Goal: Task Accomplishment & Management: Complete application form

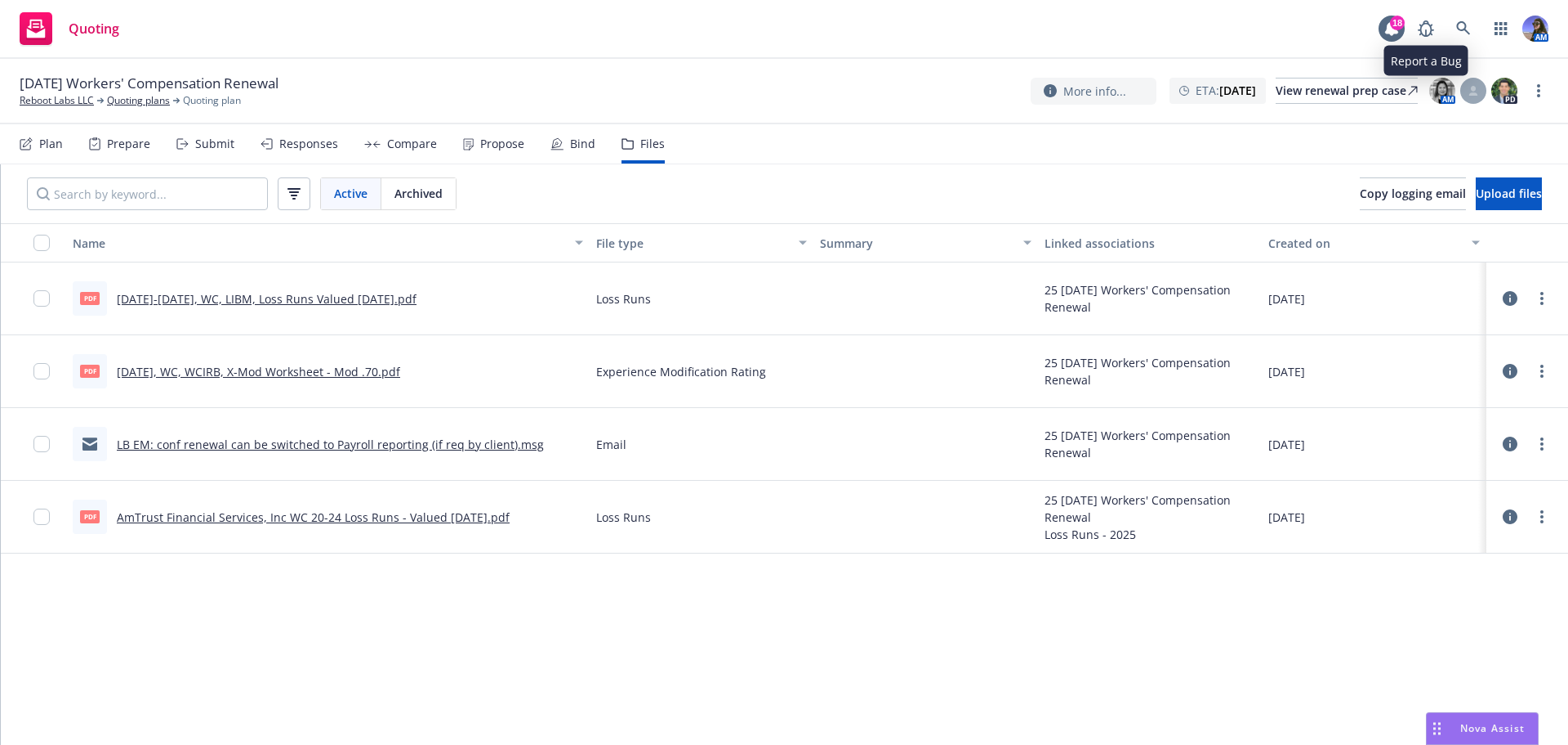
click at [1461, 27] on icon at bounding box center [1464, 29] width 15 height 15
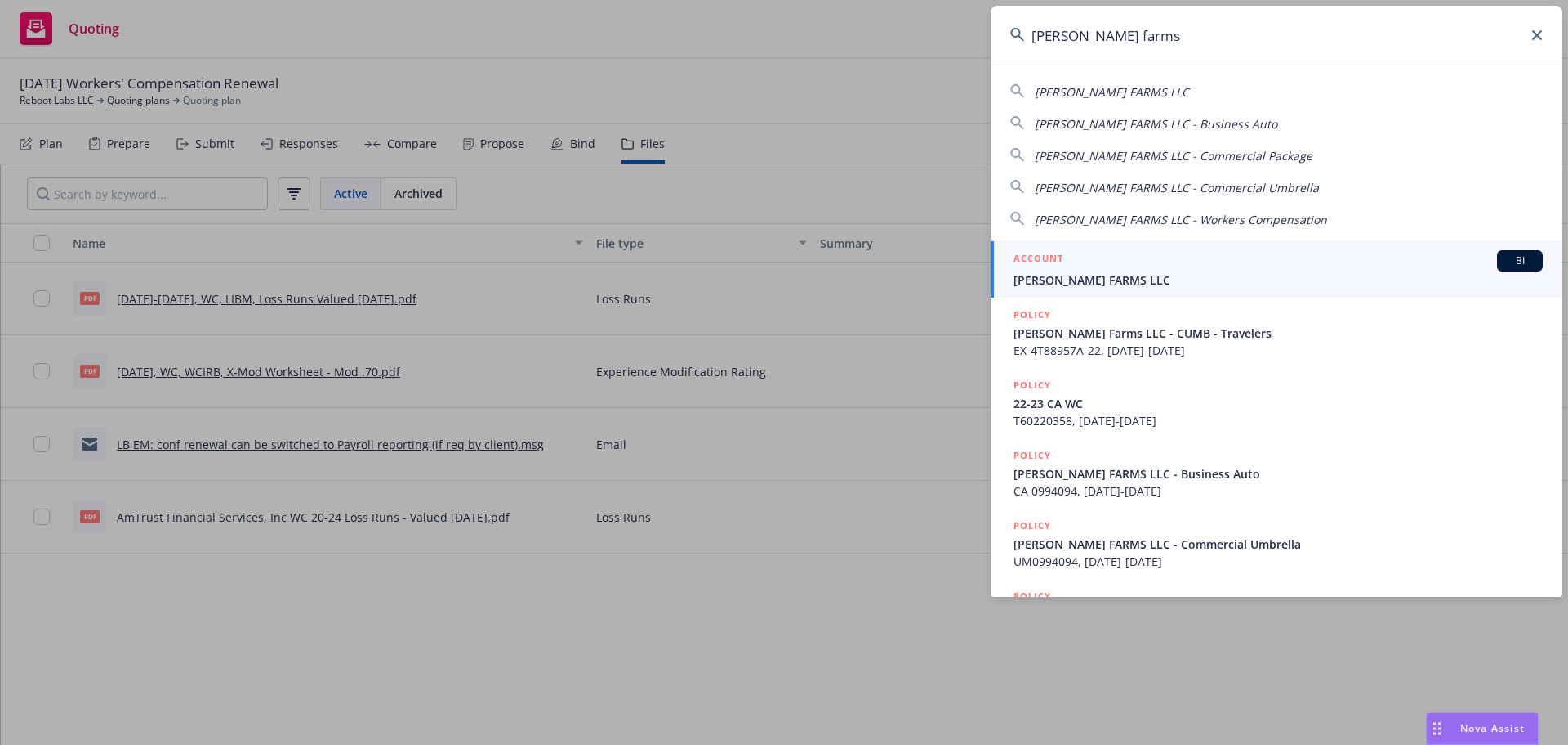
type input "[PERSON_NAME] farms"
click at [1085, 285] on span "[PERSON_NAME] FARMS LLC" at bounding box center [1278, 280] width 529 height 17
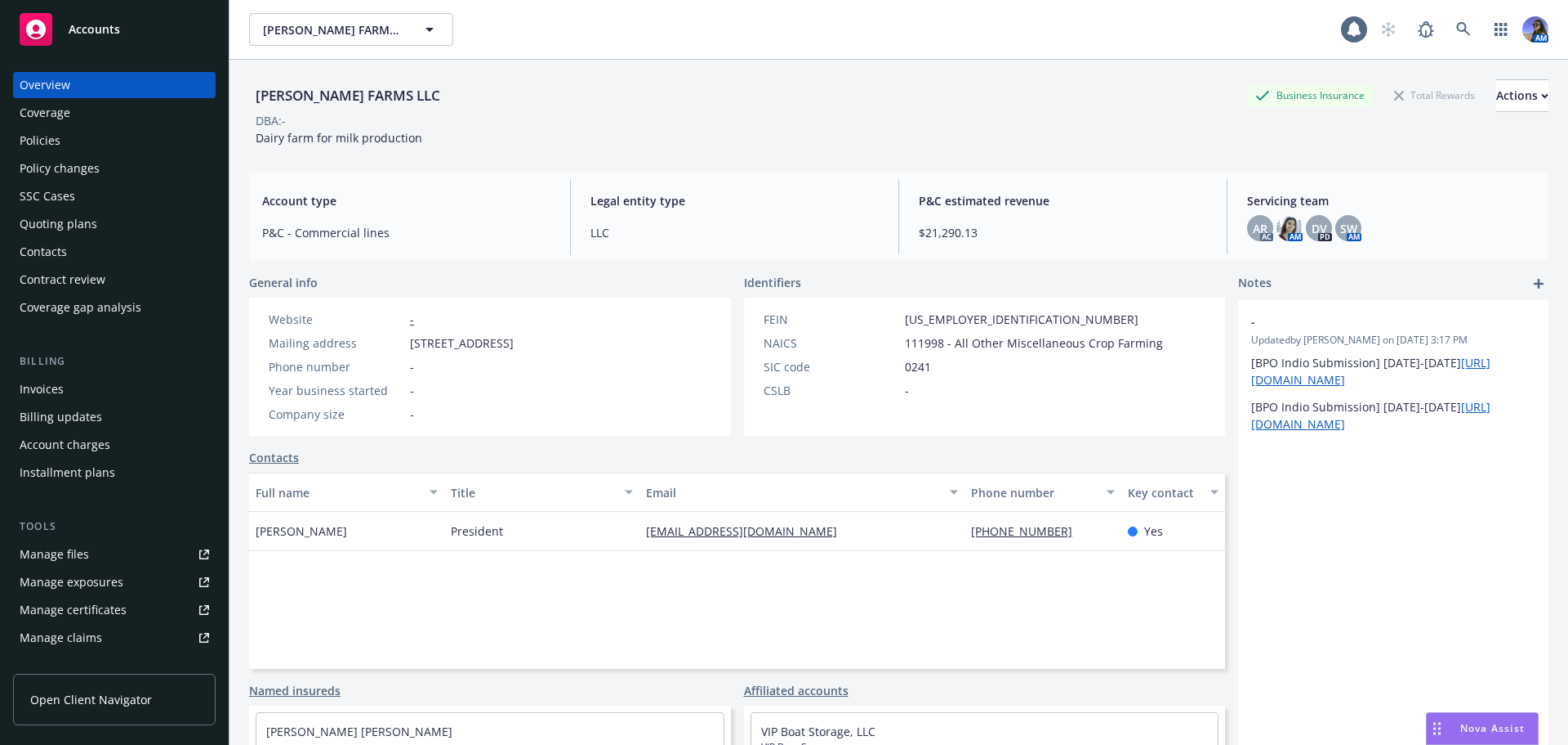
click at [64, 137] on div "Policies" at bounding box center [114, 140] width 189 height 26
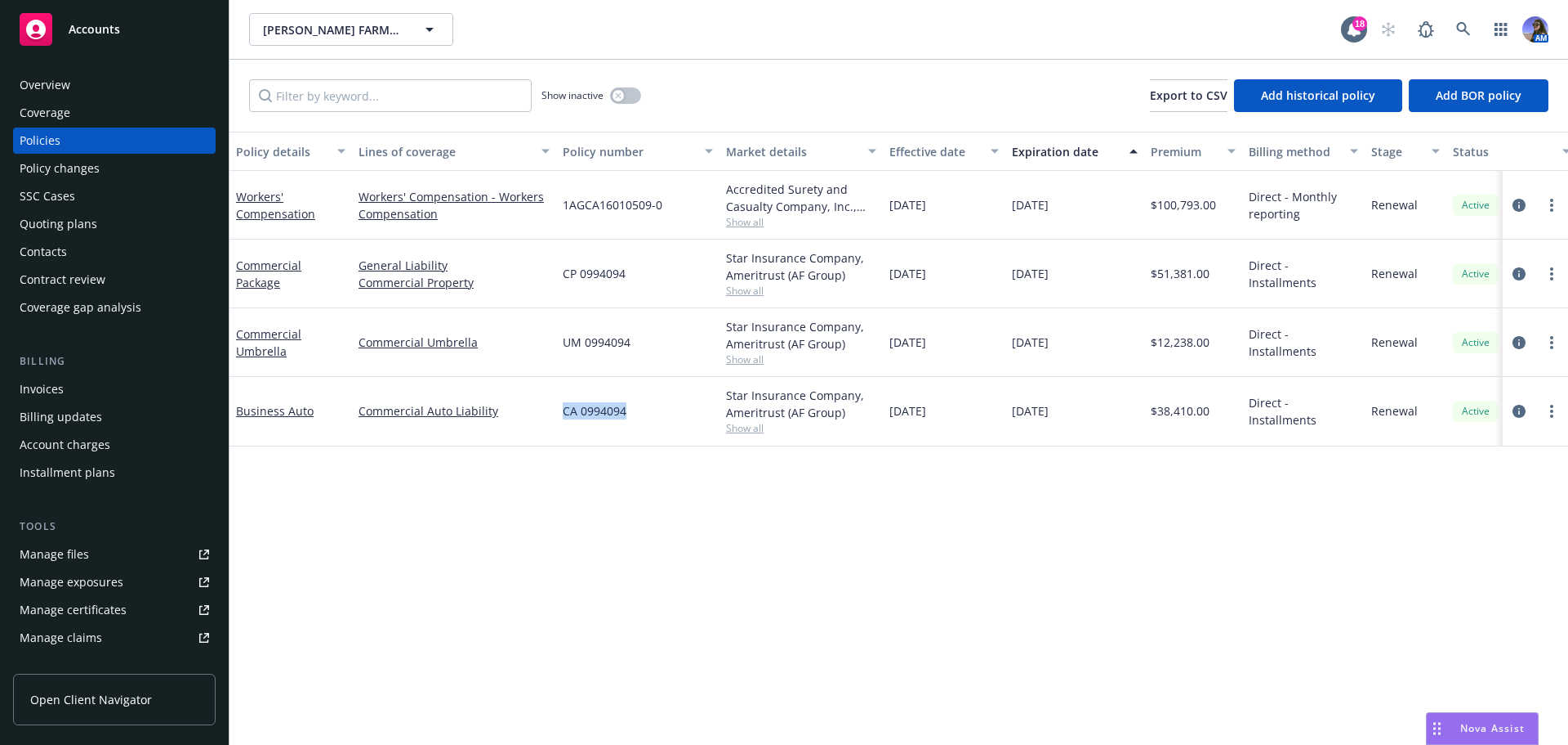
drag, startPoint x: 645, startPoint y: 410, endPoint x: 559, endPoint y: 412, distance: 86.0
click at [559, 412] on div "CA 0994094" at bounding box center [638, 412] width 163 height 69
copy span "CA 0994094"
click at [253, 409] on link "Business Auto" at bounding box center [275, 411] width 78 height 16
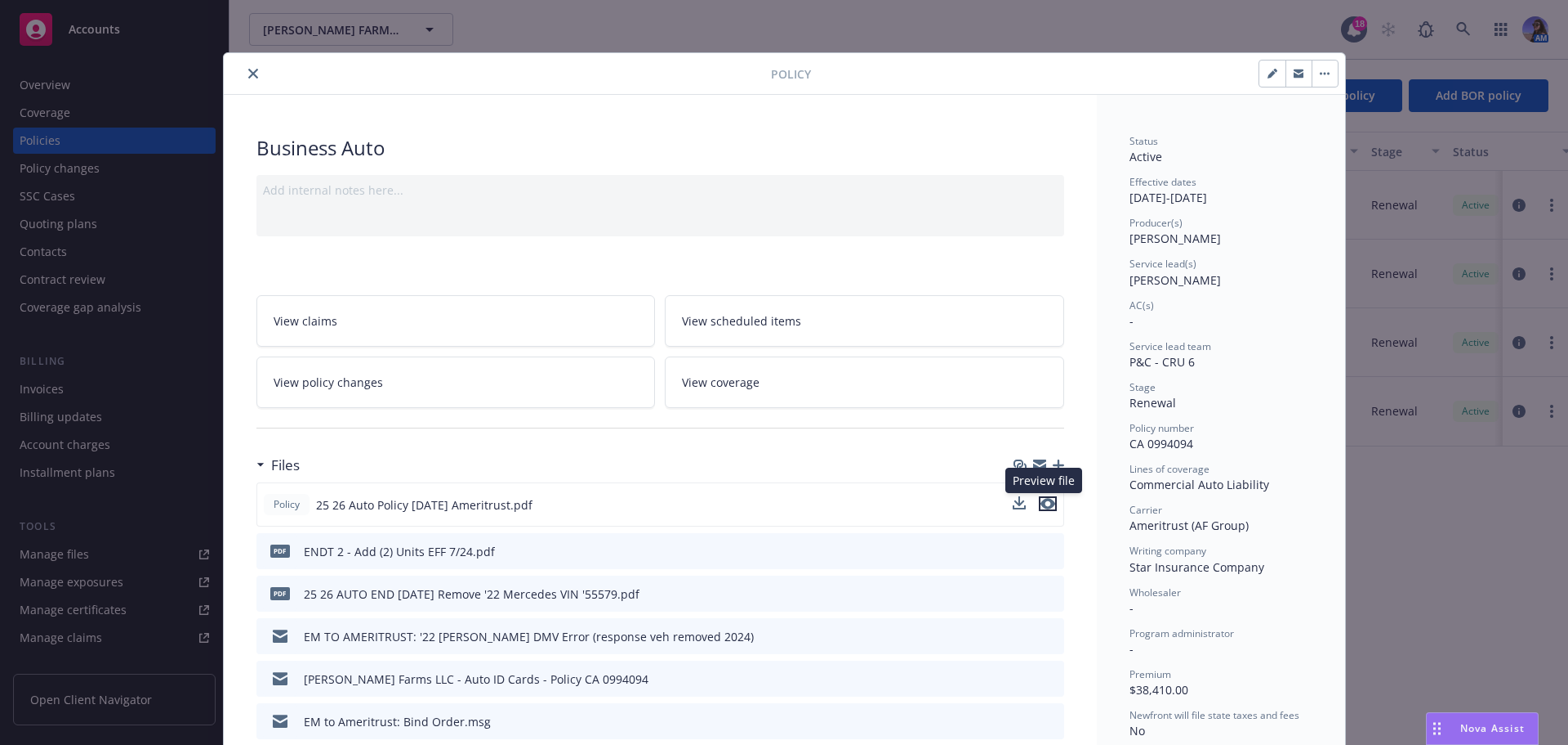
click at [1041, 499] on icon "preview file" at bounding box center [1048, 503] width 15 height 11
click at [251, 74] on icon "close" at bounding box center [253, 73] width 10 height 10
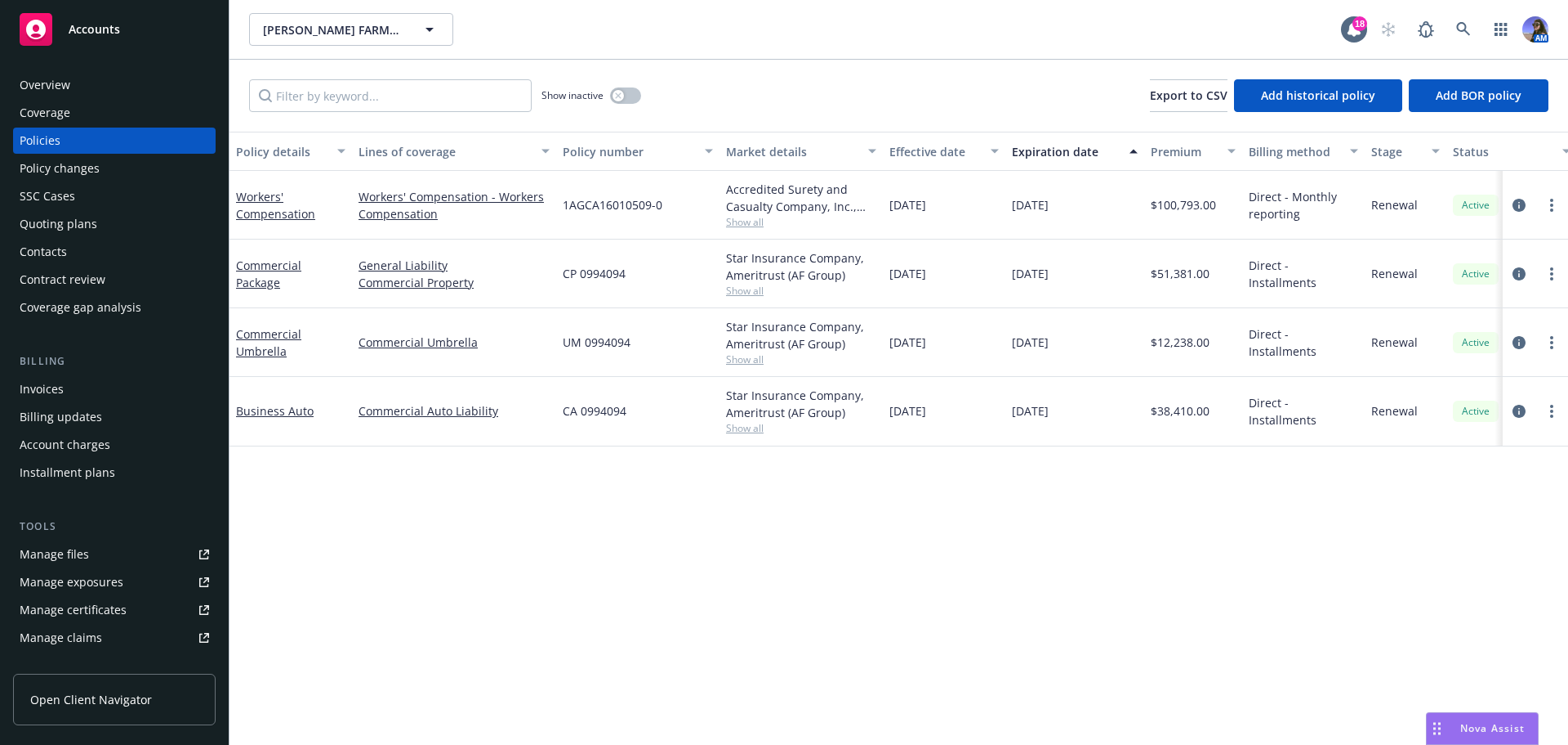
click at [256, 400] on div "Business Auto" at bounding box center [291, 412] width 123 height 69
click at [260, 425] on div "Business Auto" at bounding box center [291, 412] width 123 height 69
click at [262, 411] on link "Business Auto" at bounding box center [275, 411] width 78 height 16
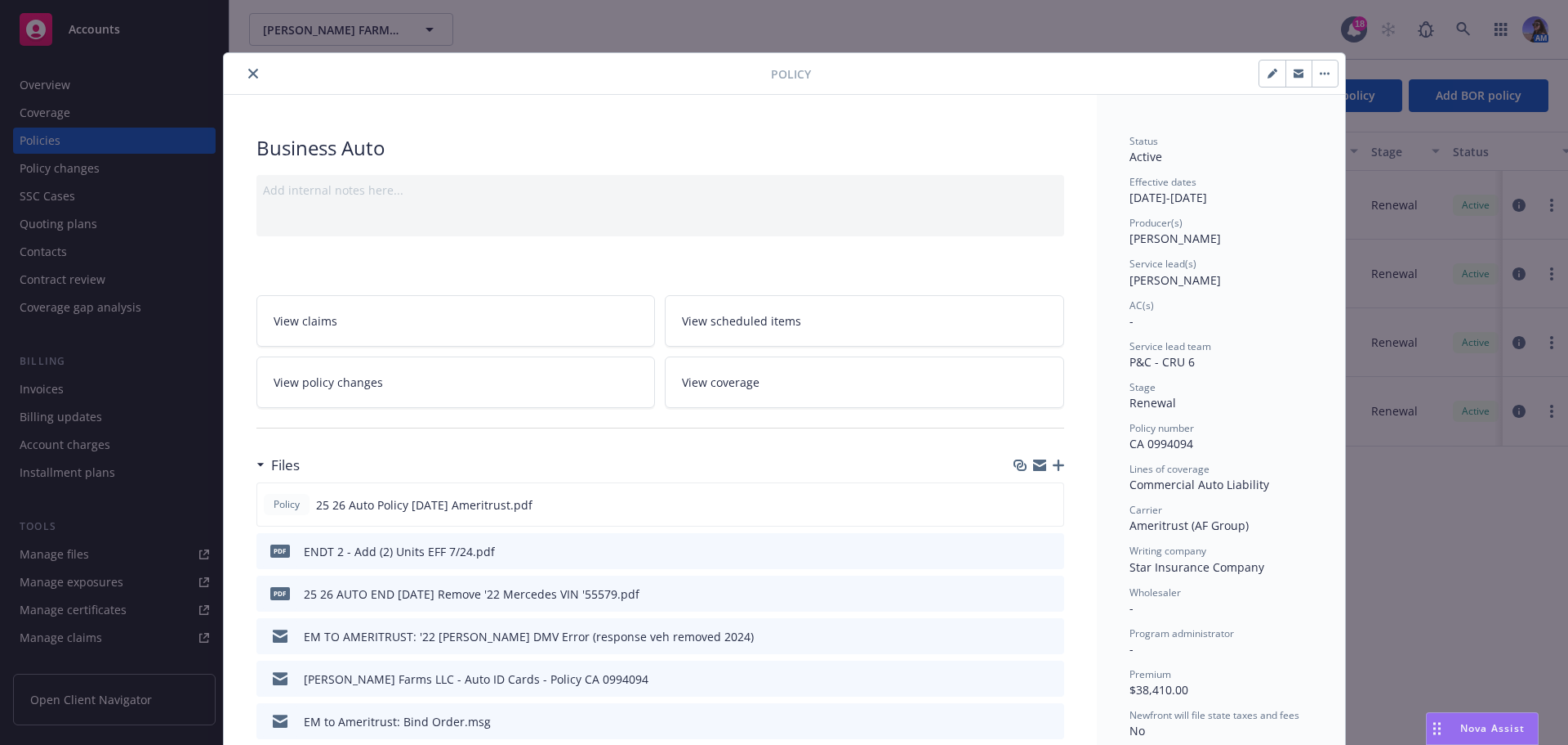
scroll to position [49, 0]
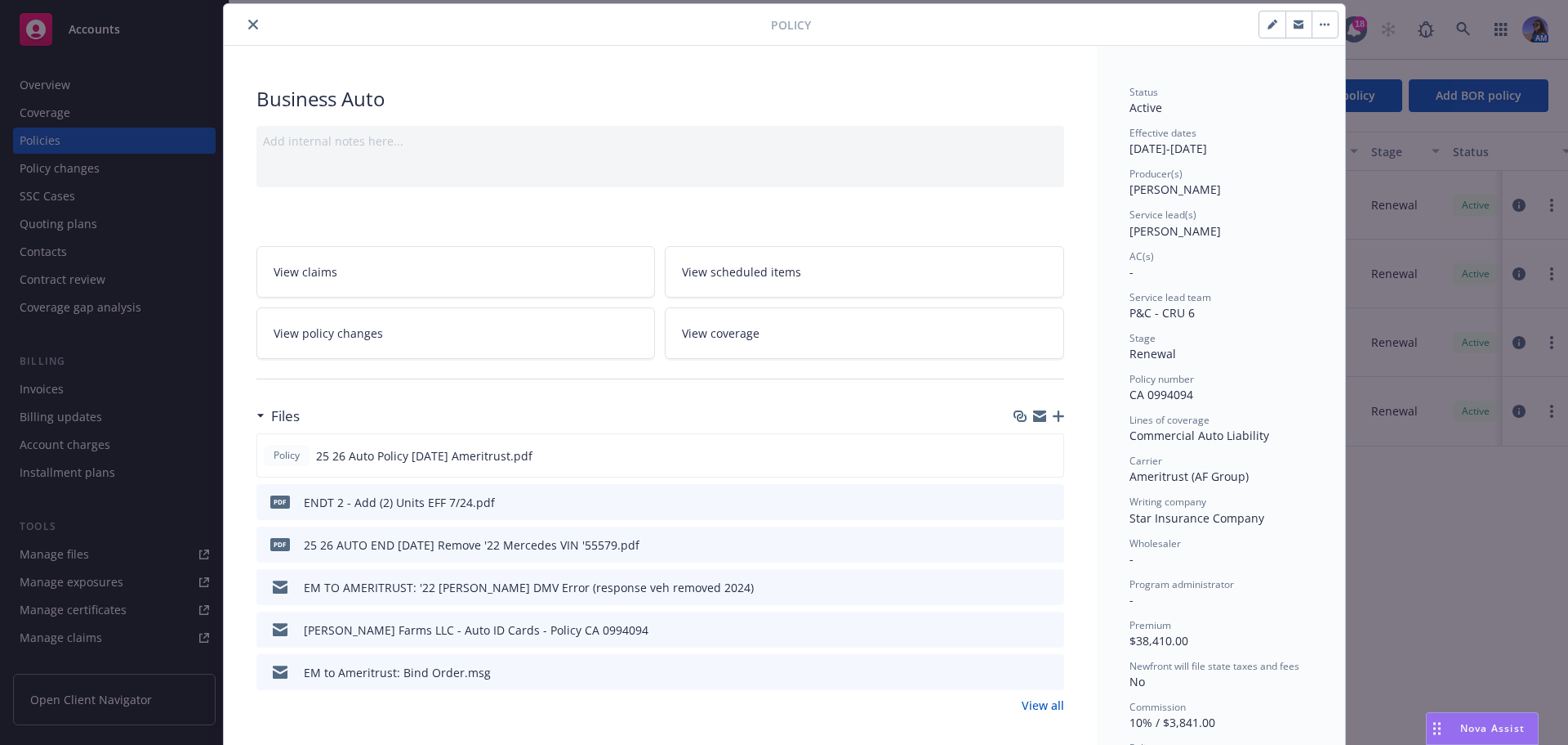
click at [1056, 417] on icon "button" at bounding box center [1058, 416] width 11 height 11
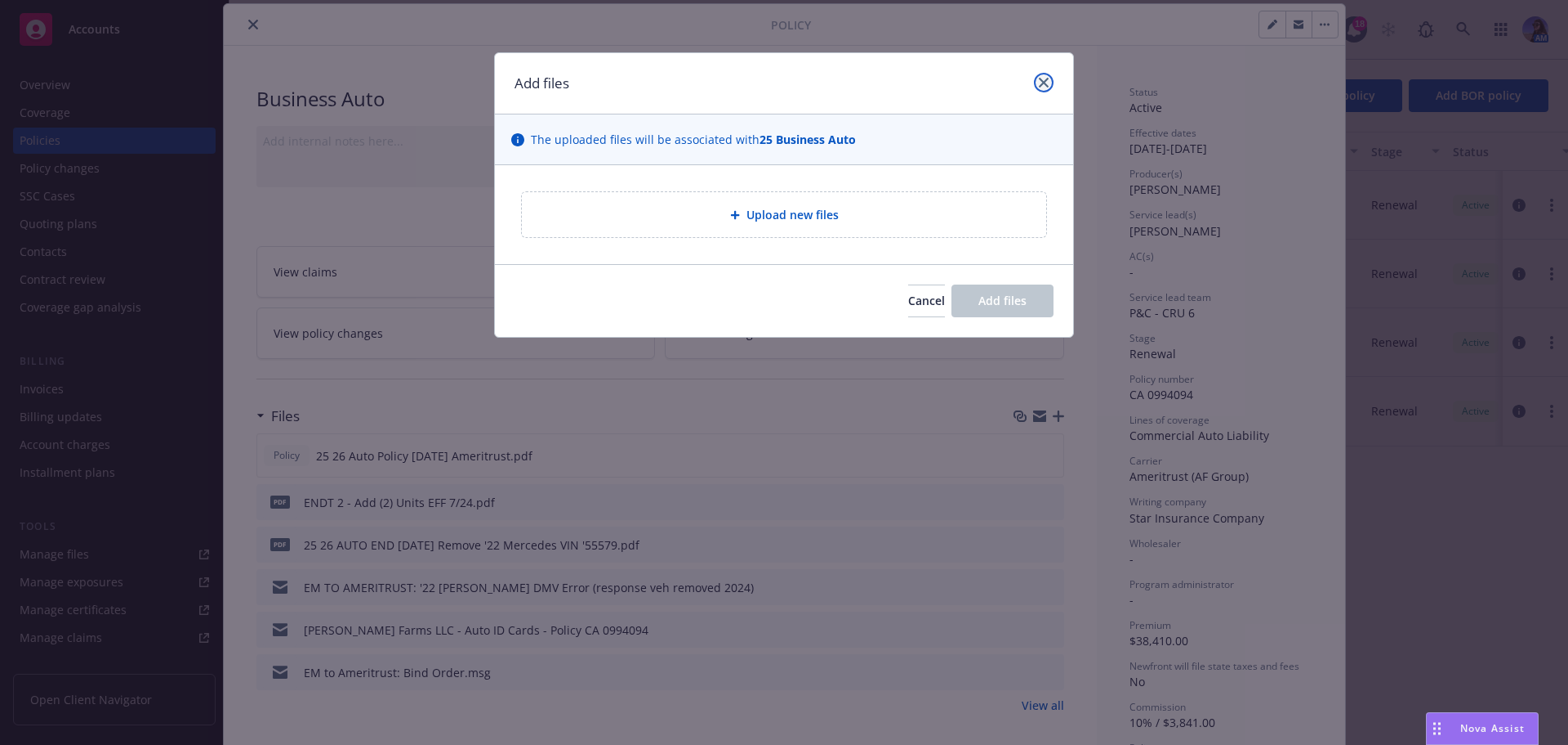
click at [1037, 82] on link "close" at bounding box center [1043, 82] width 19 height 20
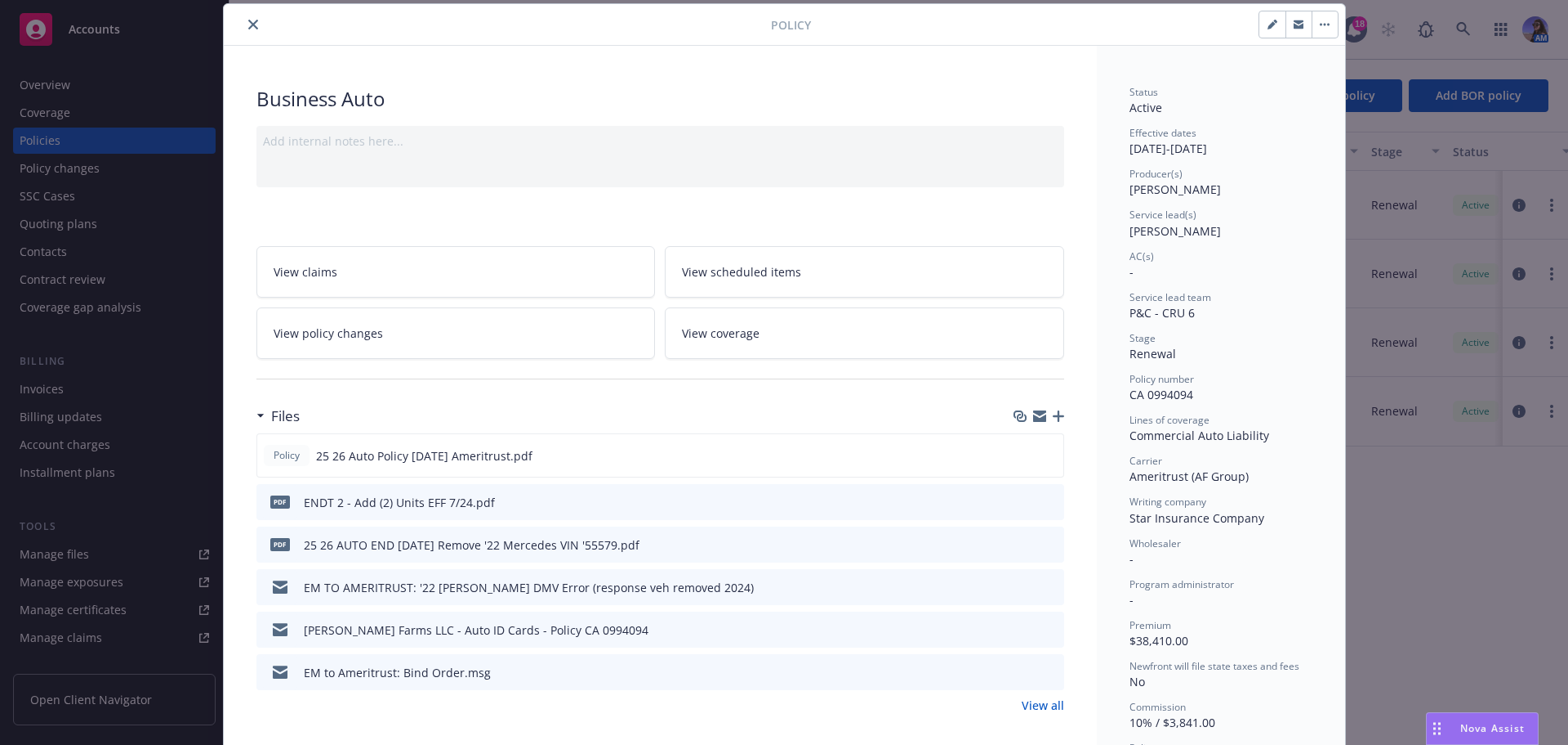
click at [343, 318] on link "View policy changes" at bounding box center [456, 333] width 399 height 51
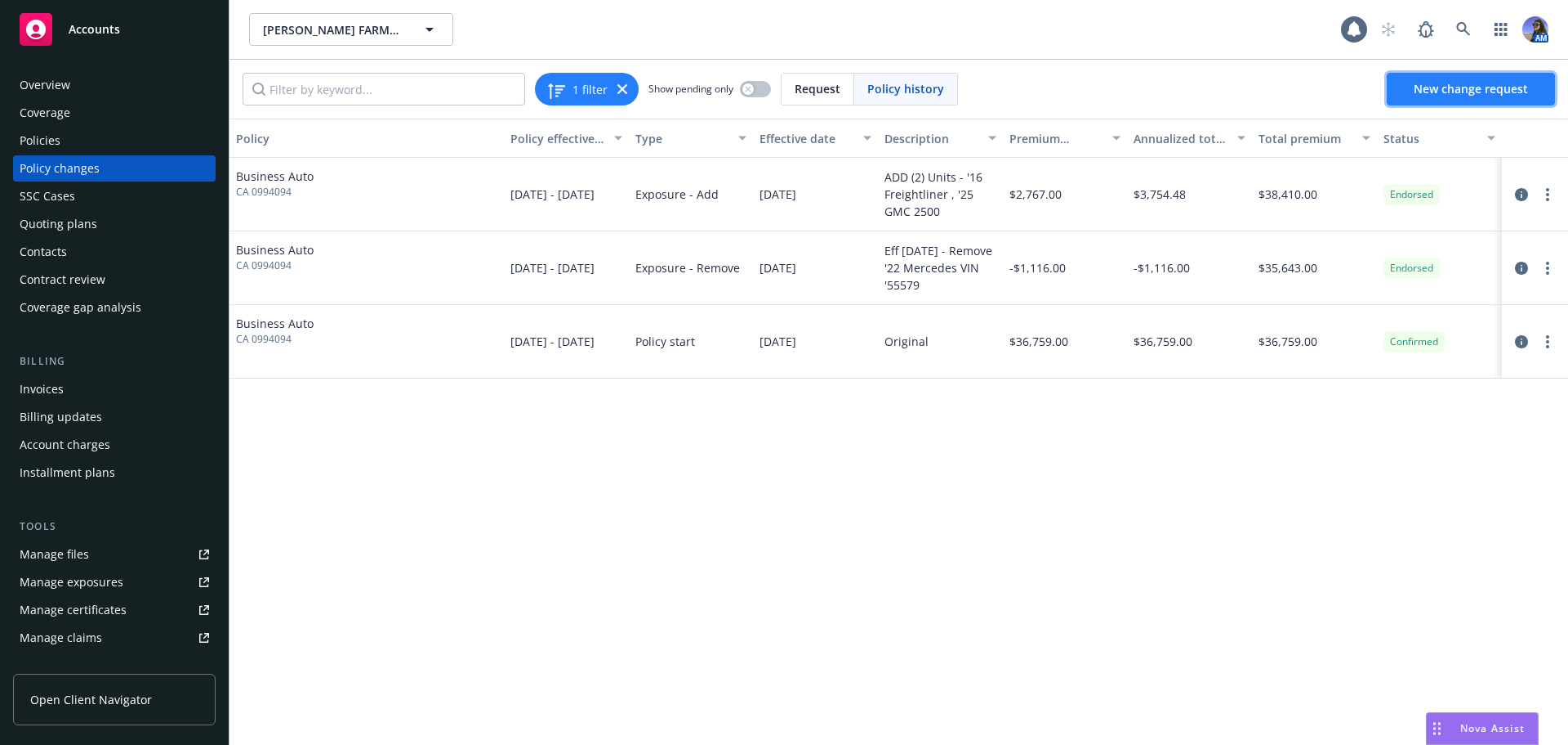
click at [1494, 92] on span "New change request" at bounding box center [1471, 88] width 114 height 16
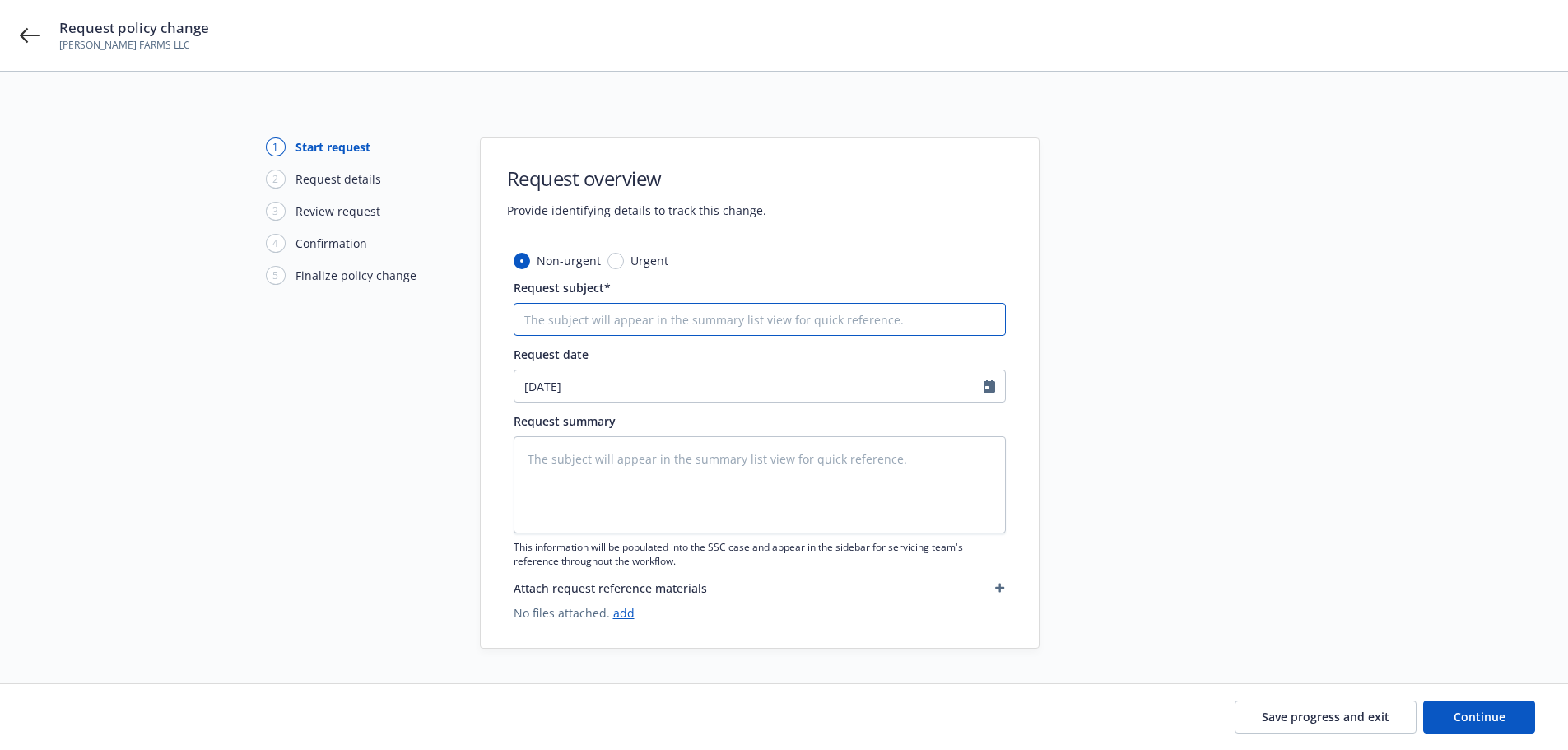
click at [590, 320] on input "Request subject*" at bounding box center [760, 319] width 492 height 33
type textarea "x"
type input "a"
type textarea "x"
type input "ad"
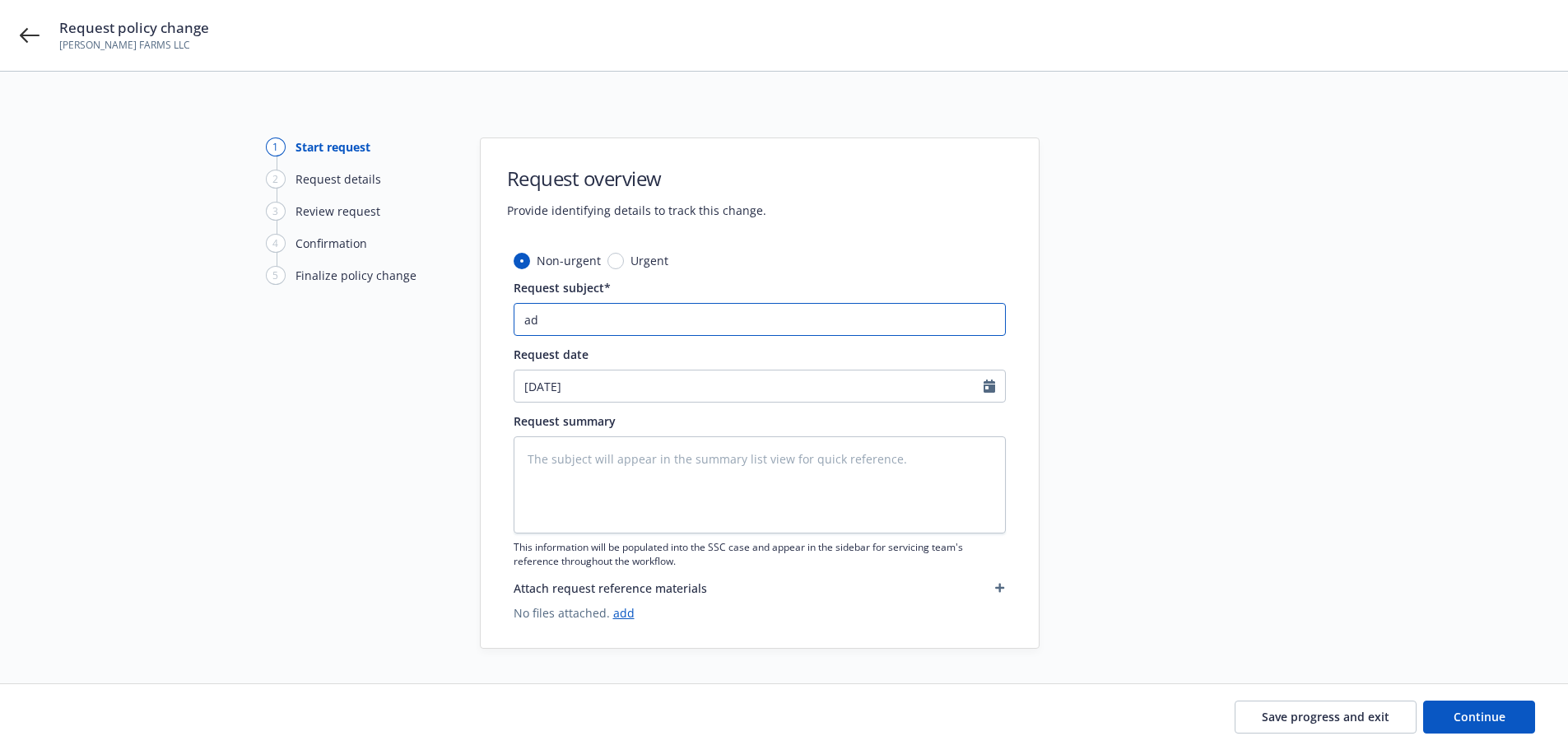
type textarea "x"
type input "add"
type textarea "x"
type input "ad"
type textarea "x"
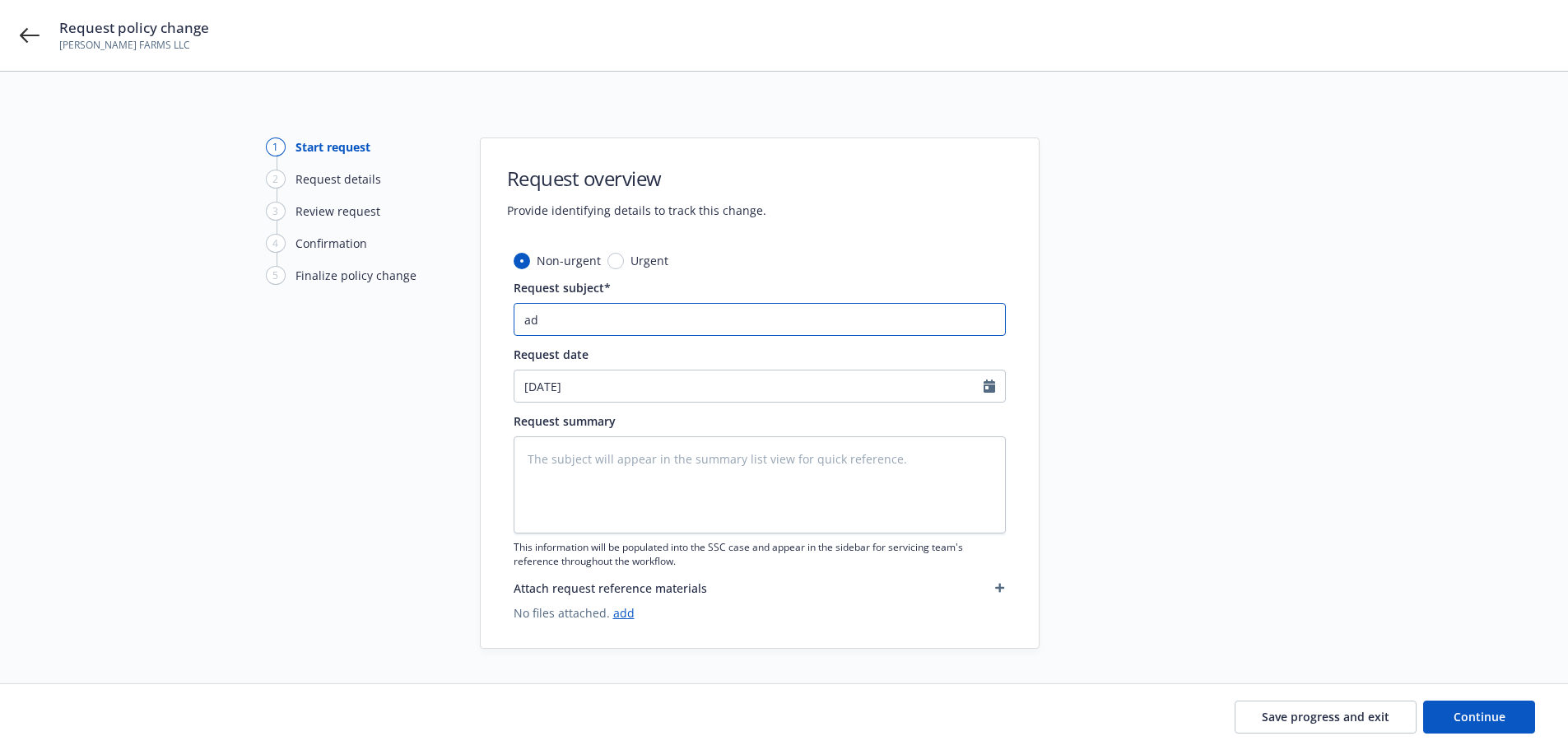
type input "a"
type textarea "x"
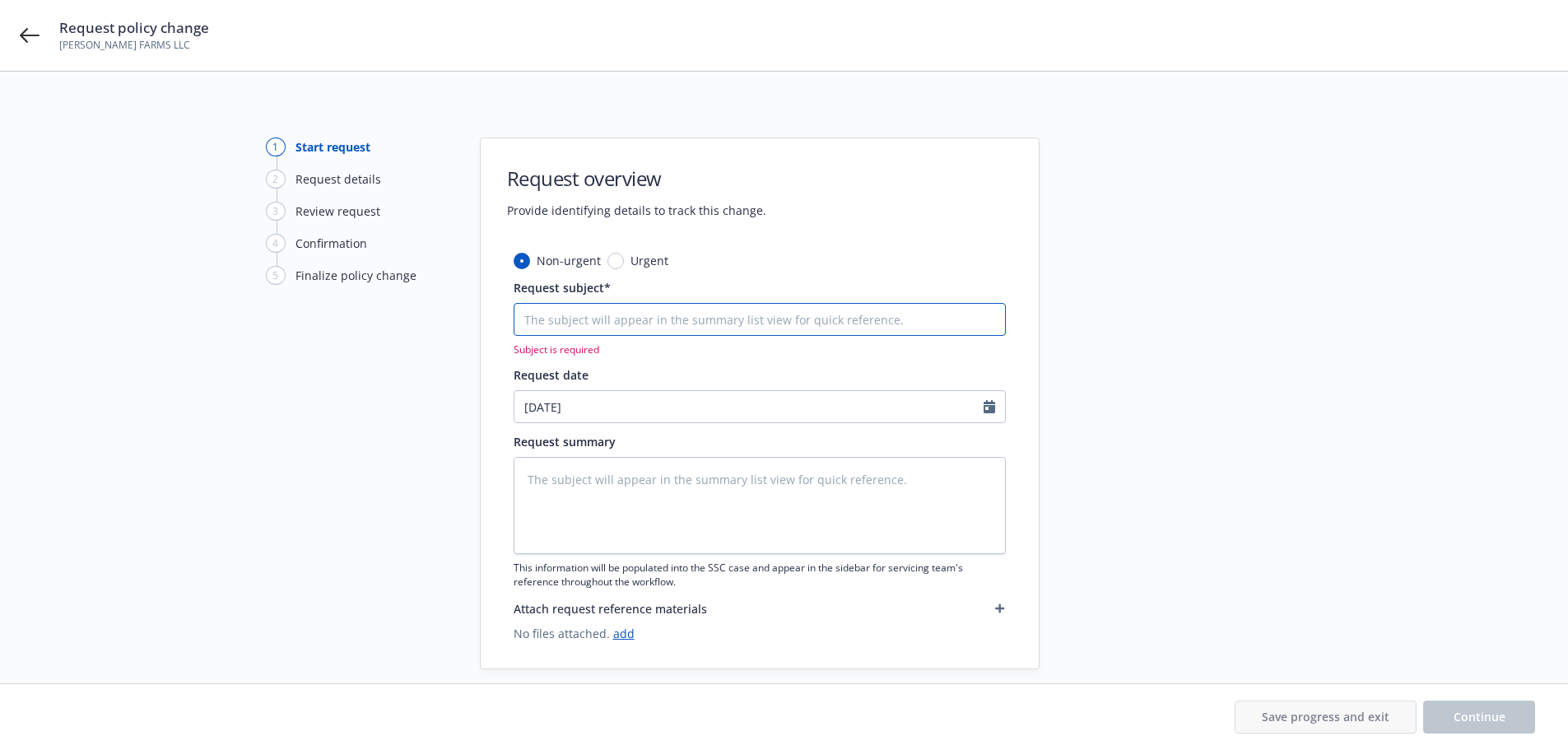
type textarea "x"
type input "A"
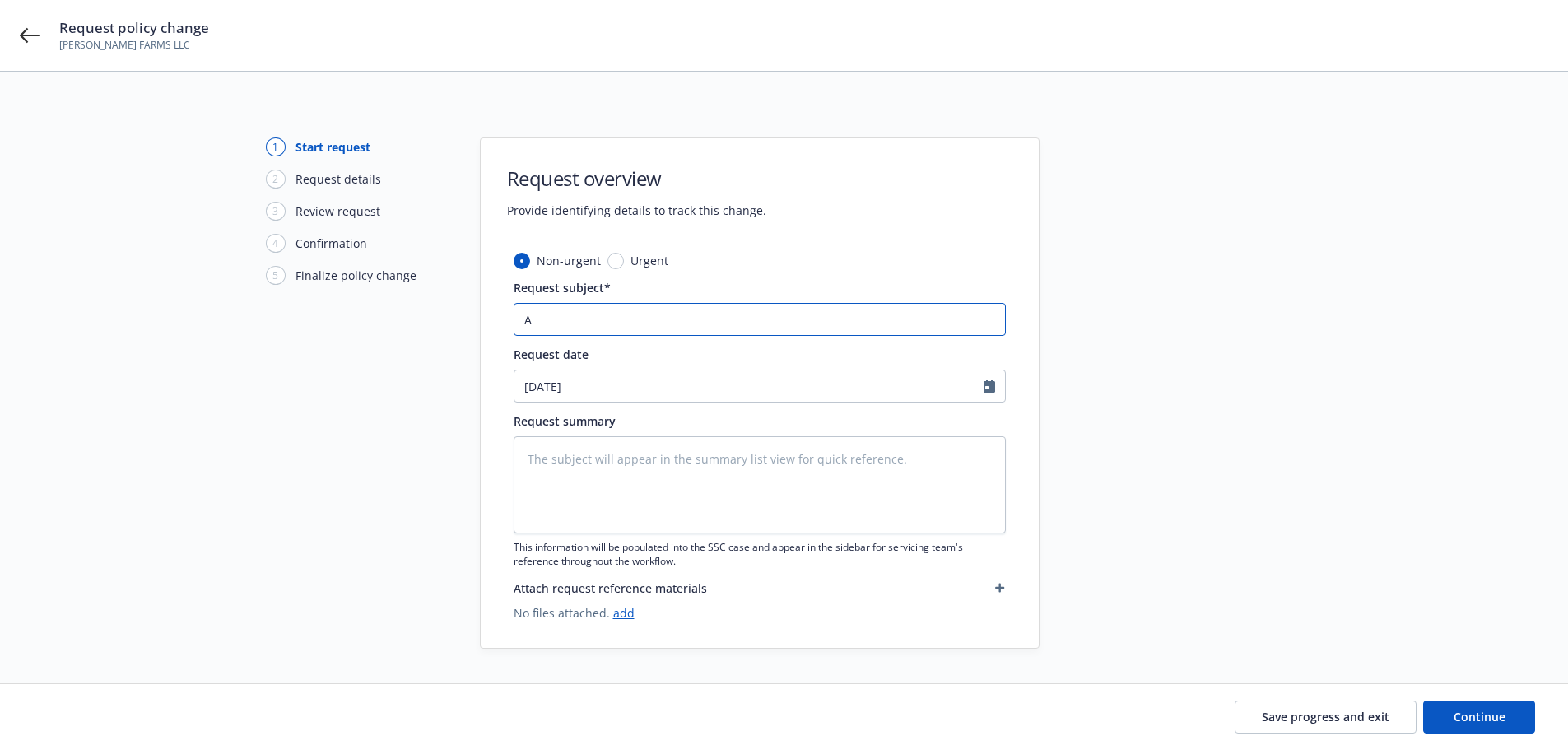
type textarea "x"
type input "AD"
type textarea "x"
type input "ADD"
type textarea "x"
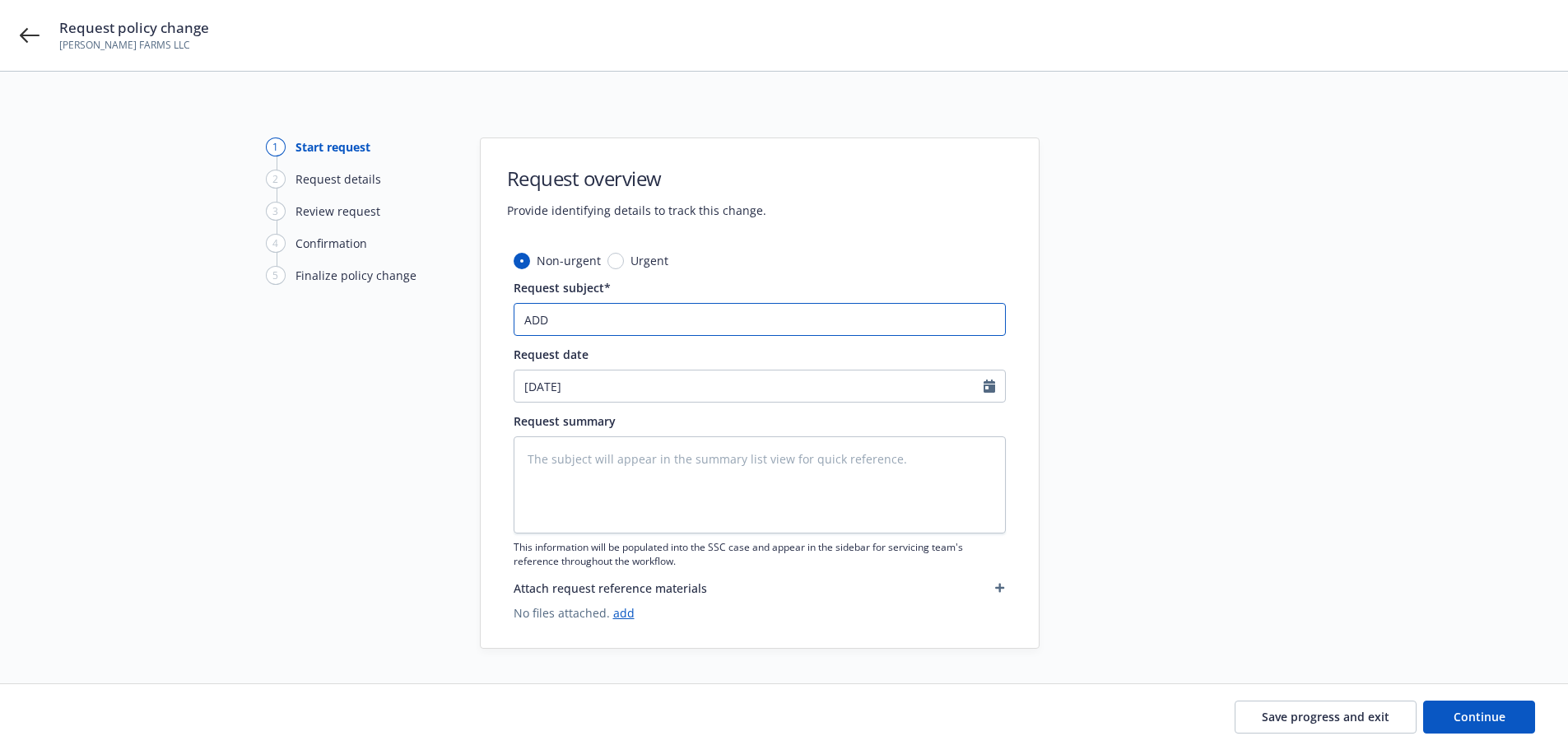
type input "ADD"
type textarea "x"
type input "ADD -"
type textarea "x"
type input "ADD -"
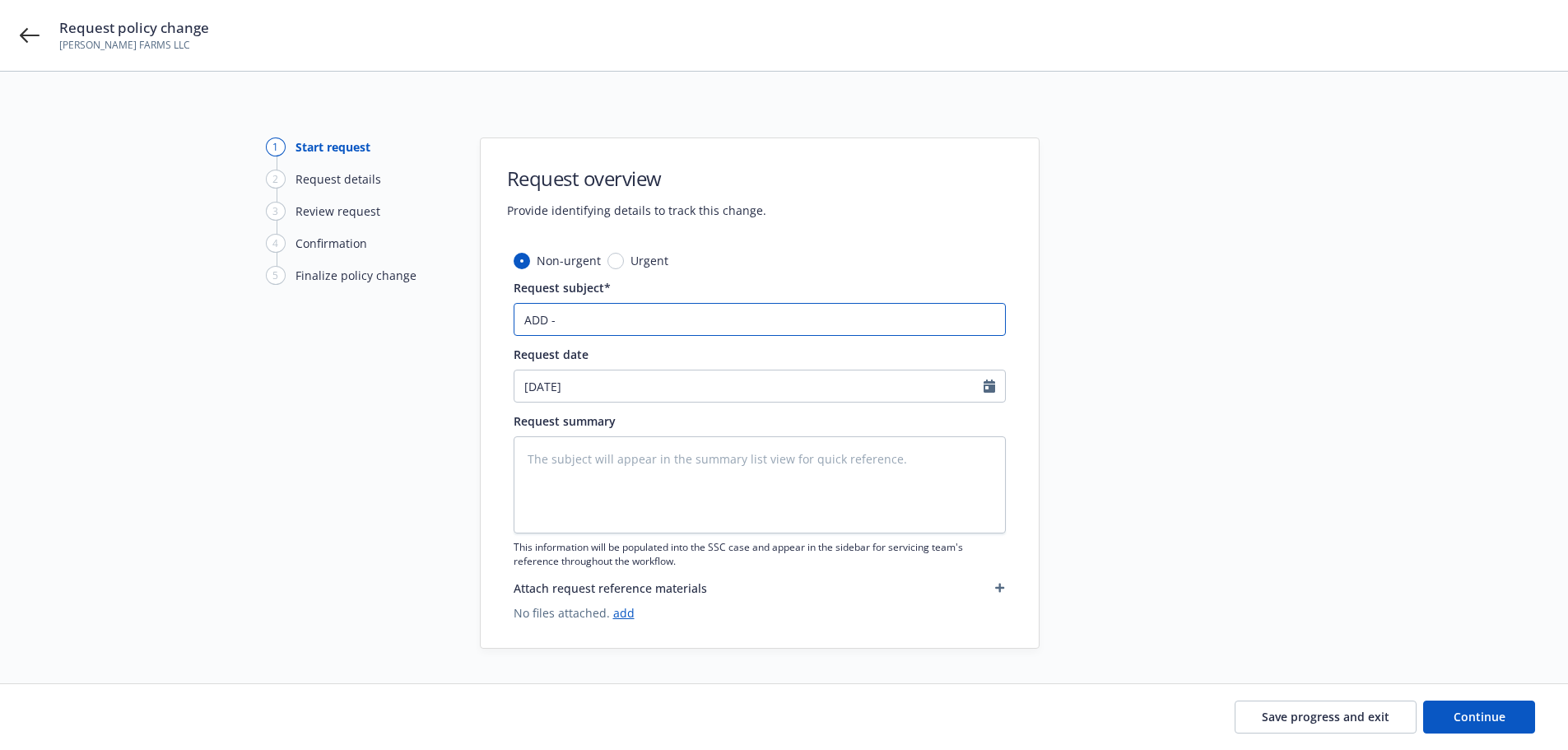
type textarea "x"
type input "ADD - '"
type textarea "x"
type input "ADD - '2"
type textarea "x"
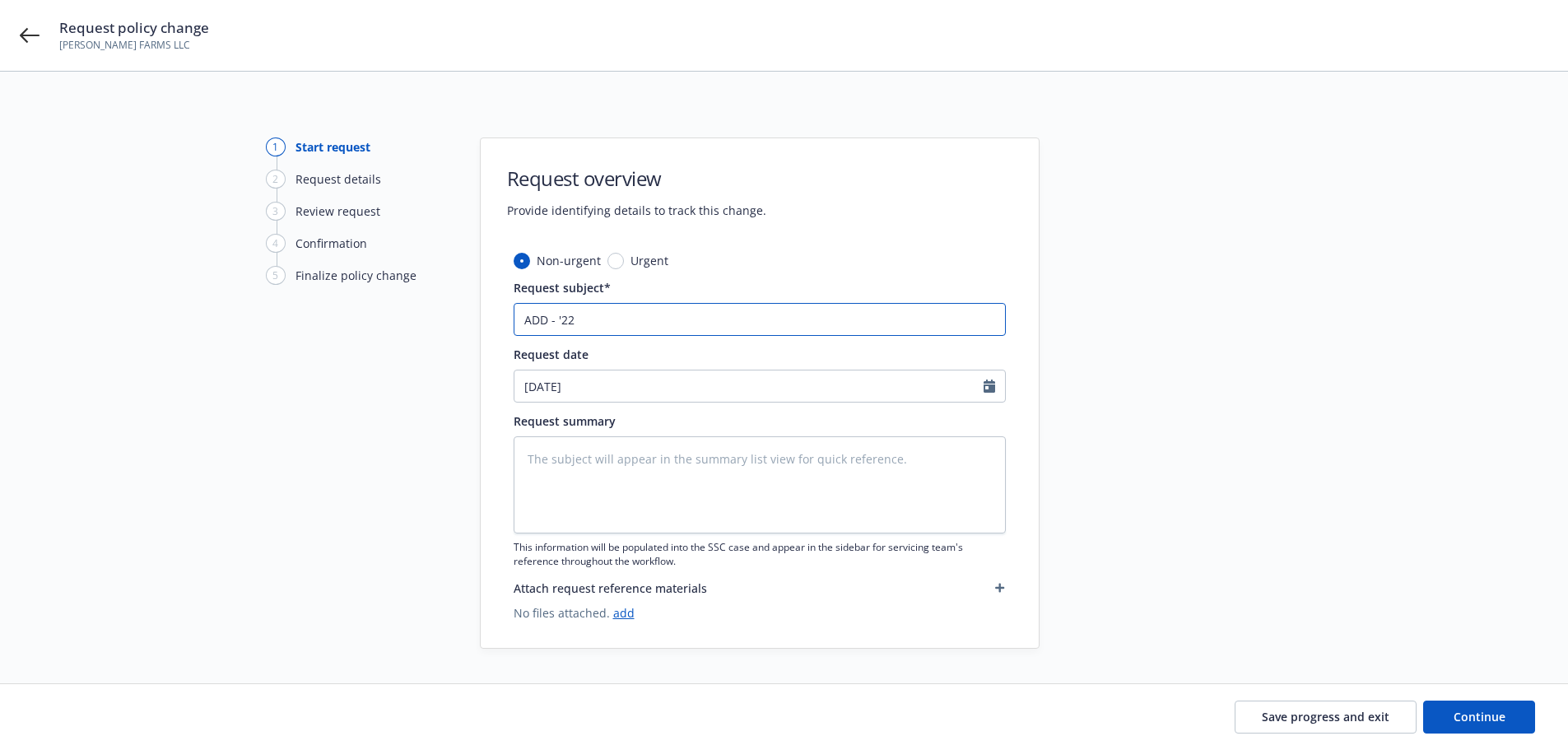
type input "ADD - '22"
click at [590, 320] on input "ADD - '22" at bounding box center [760, 319] width 492 height 33
type textarea "x"
type input "ADD - '22"
type textarea "x"
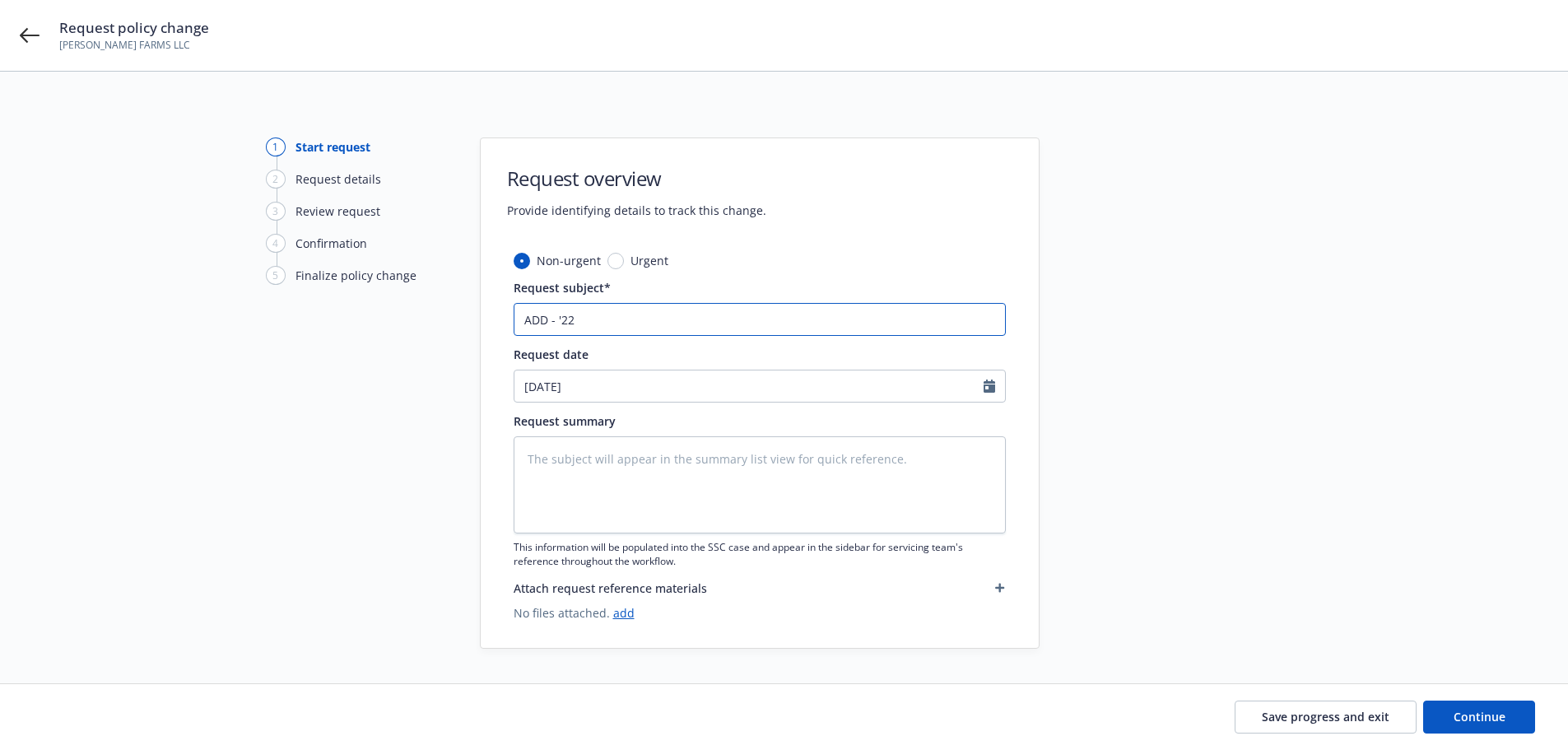
type input "ADD - '22 M"
type textarea "x"
type input "ADD - '22 ME"
type textarea "x"
type input "ADD - '22 MER"
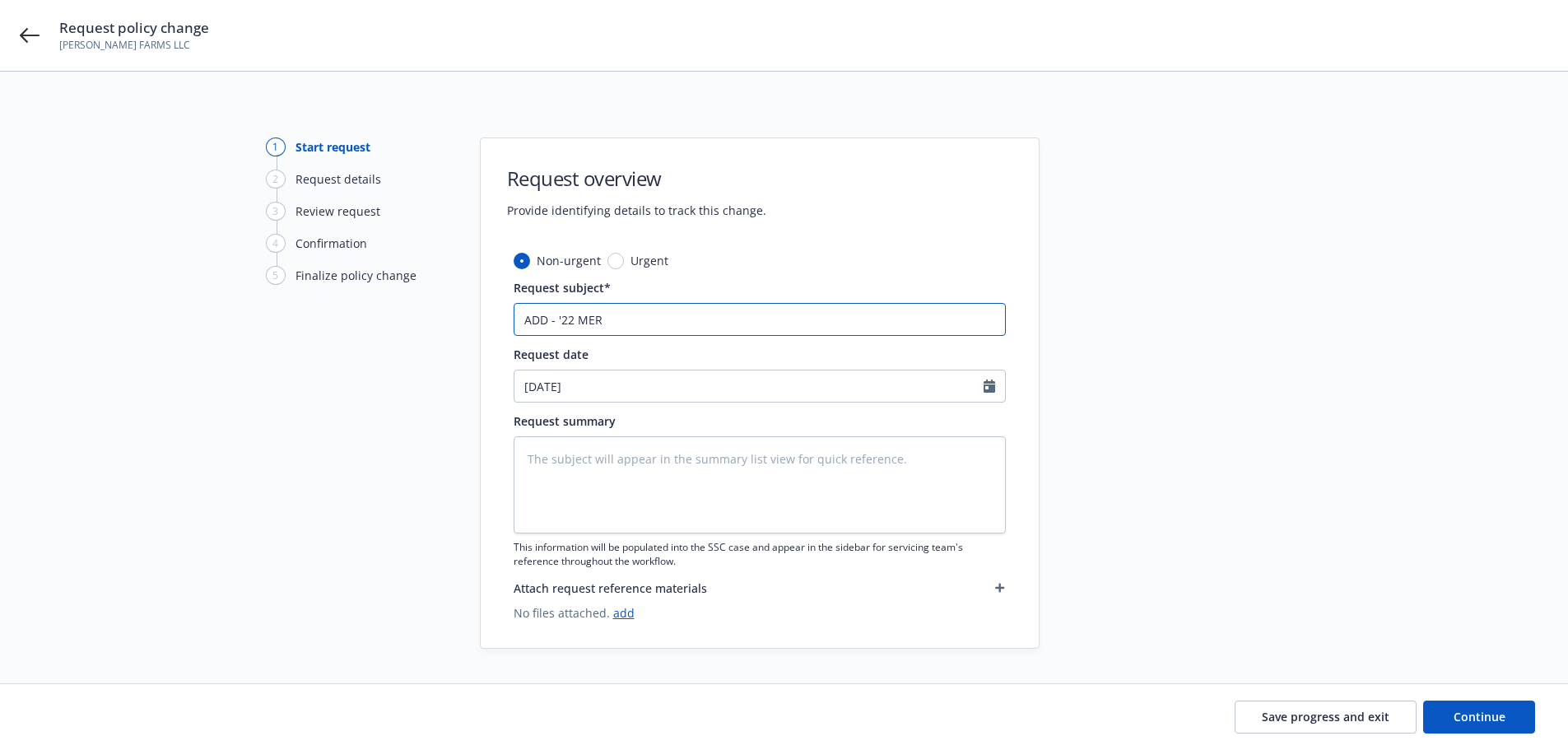
type textarea "x"
type input "ADD - '22 MERC"
type textarea "x"
type input "ADD - '22 MERCE"
type textarea "x"
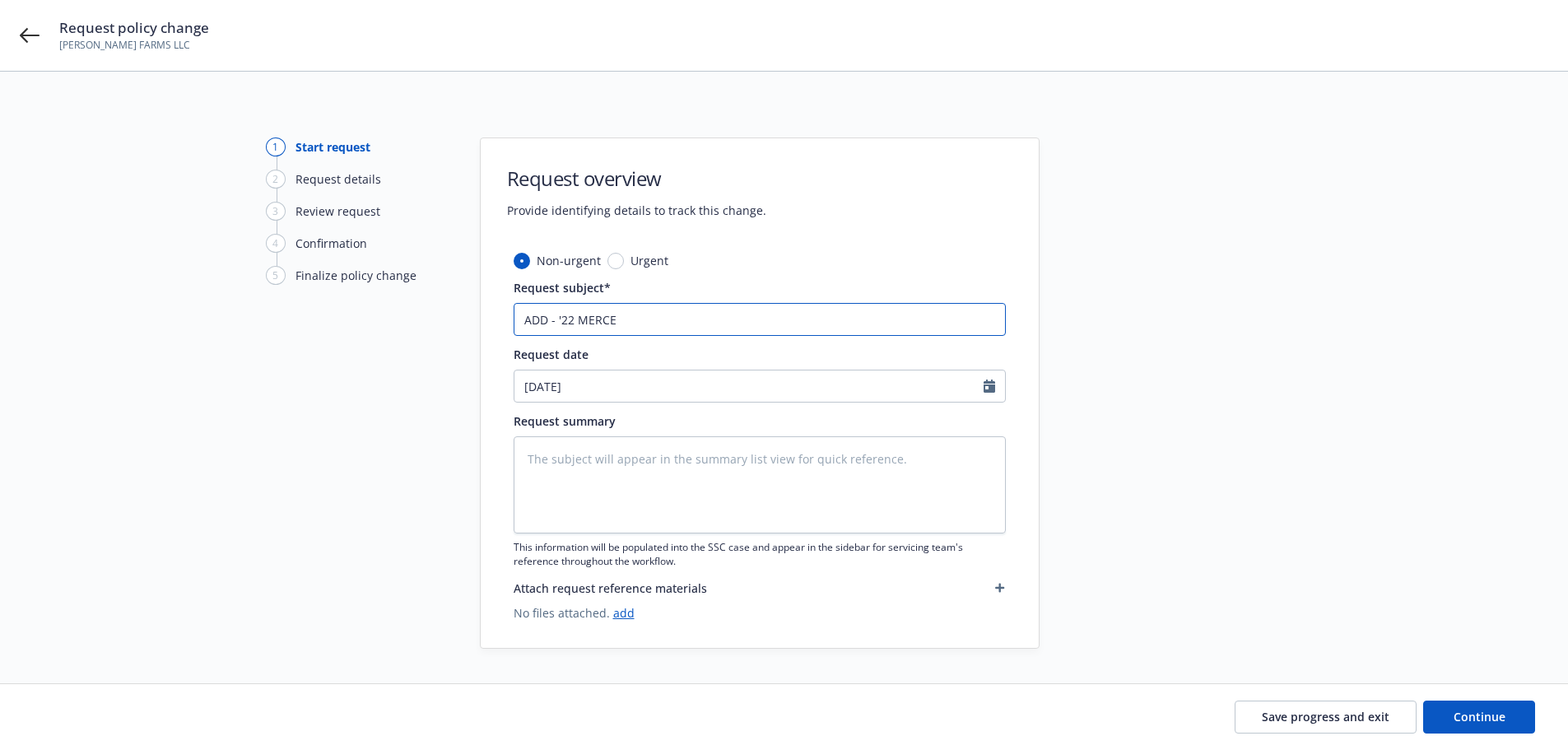
type input "ADD - '22 MERCED"
type textarea "x"
type input "ADD - '22 MERCEDE"
type textarea "x"
type input "ADD - '22 MERCEDES"
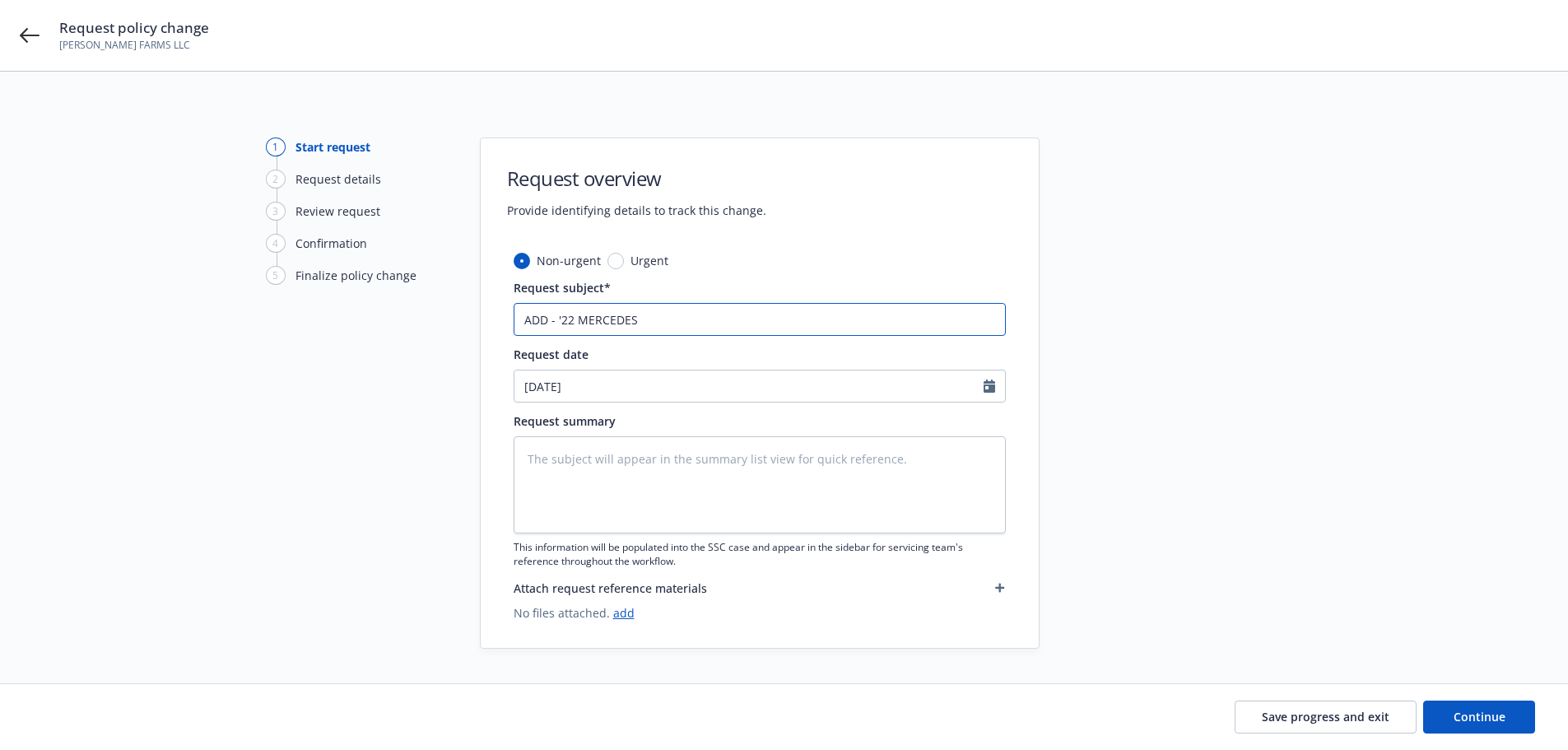
type textarea "x"
type input "ADD - '22 MERCEDE"
type textarea "x"
type input "ADD - '22 MERCEDEZ"
type textarea "x"
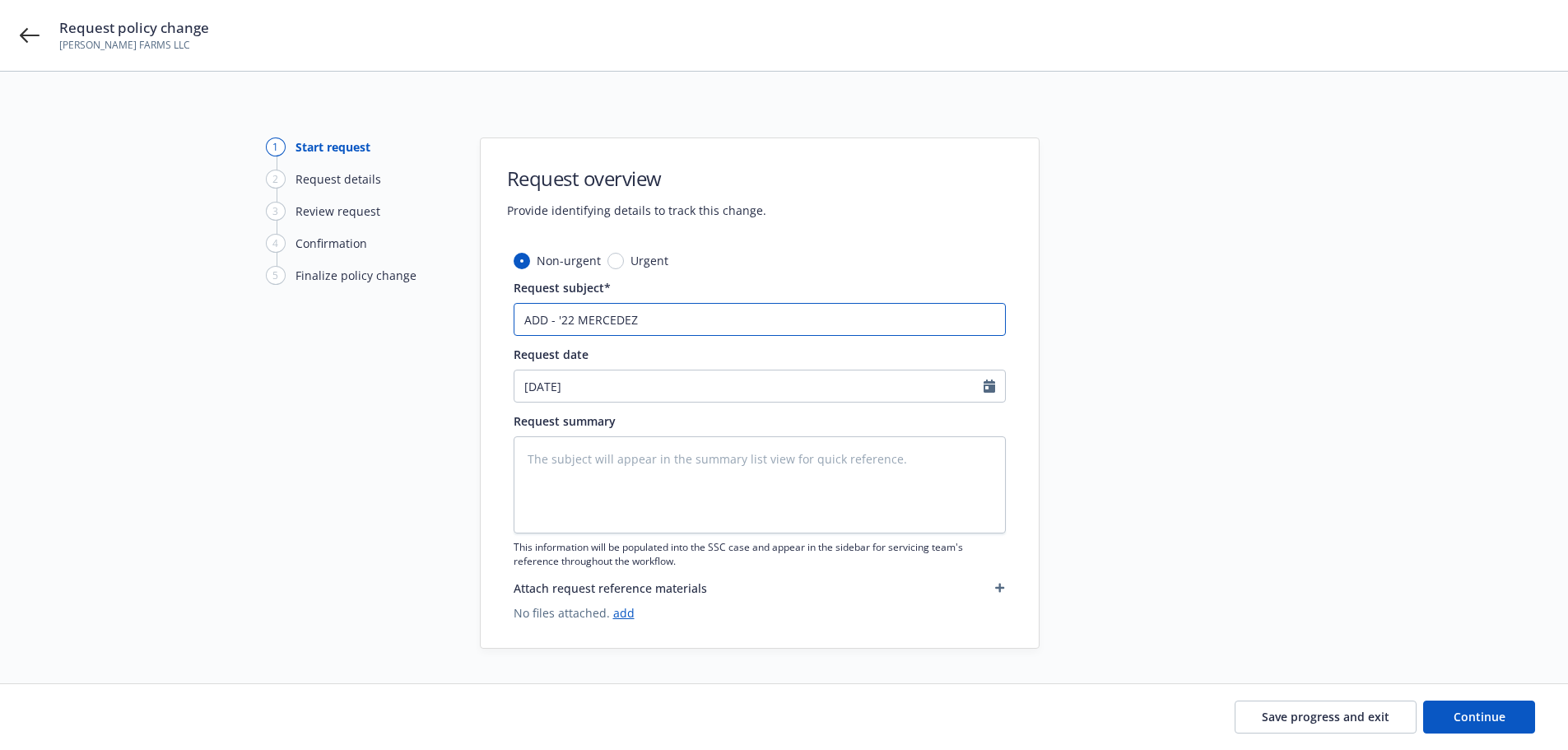
type input "ADD - '22 MERCEDEZ"
click at [719, 321] on input "ADD - '22 MERCEDEZ" at bounding box center [760, 319] width 492 height 33
type textarea "x"
type input "ADD - '22 MERCEDEZ '"
paste input "55579"
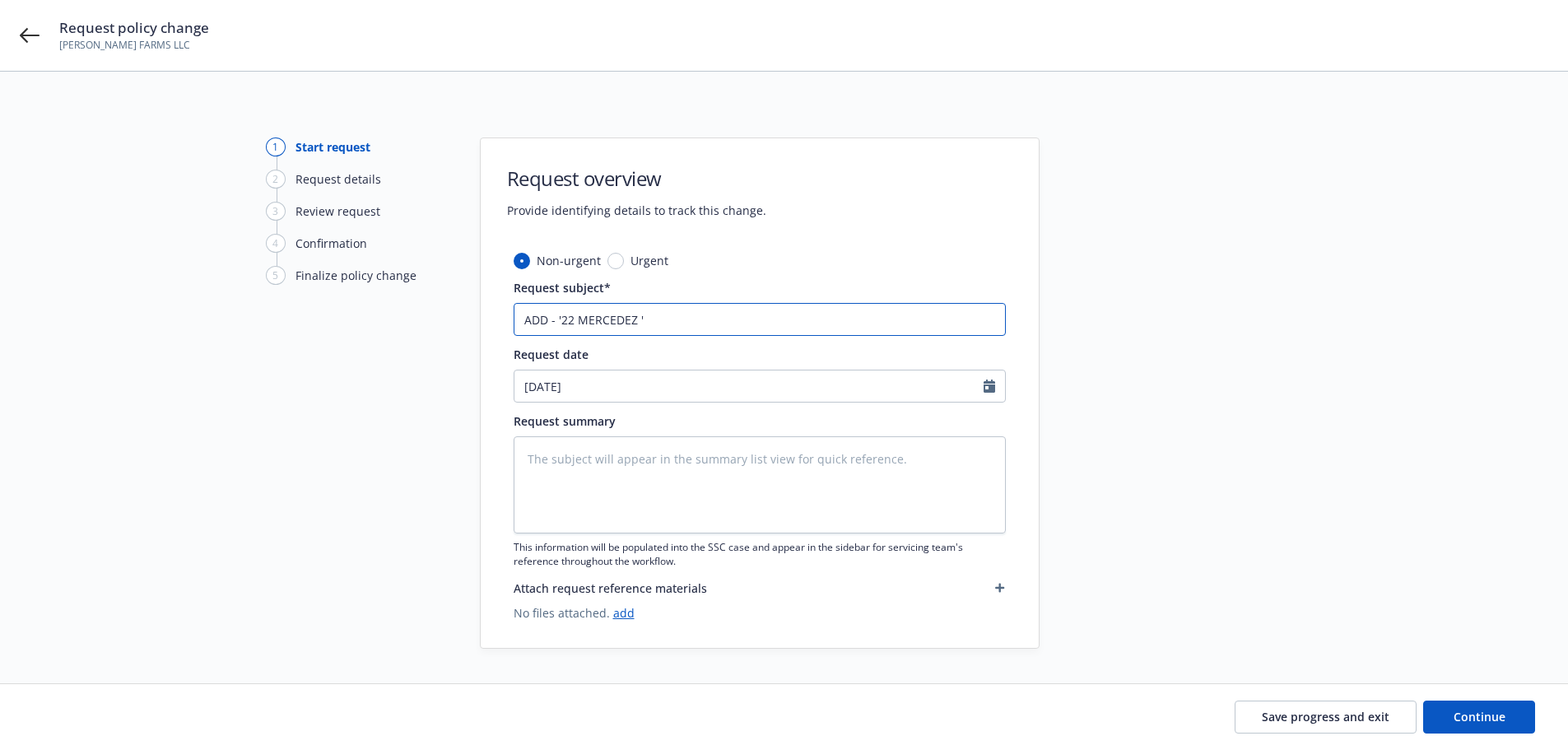
type textarea "x"
type input "ADD - '22 MERCEDEZ '55579"
click at [619, 385] on input "[DATE]" at bounding box center [749, 385] width 470 height 31
select select "8"
click at [1110, 417] on div at bounding box center [1188, 393] width 230 height 511
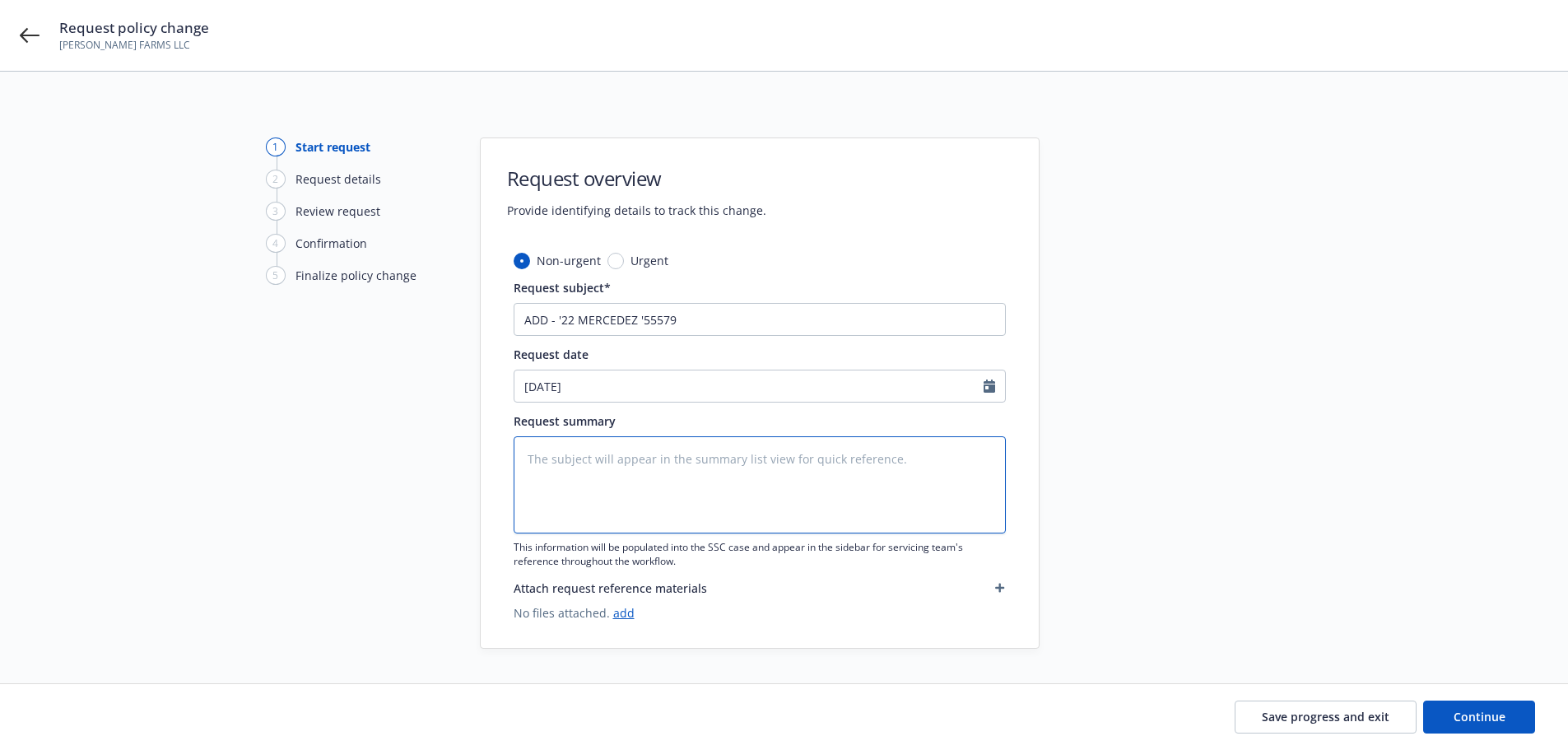
click at [788, 473] on textarea at bounding box center [760, 484] width 492 height 97
type textarea "x"
type textarea "r"
type textarea "x"
type textarea "rE"
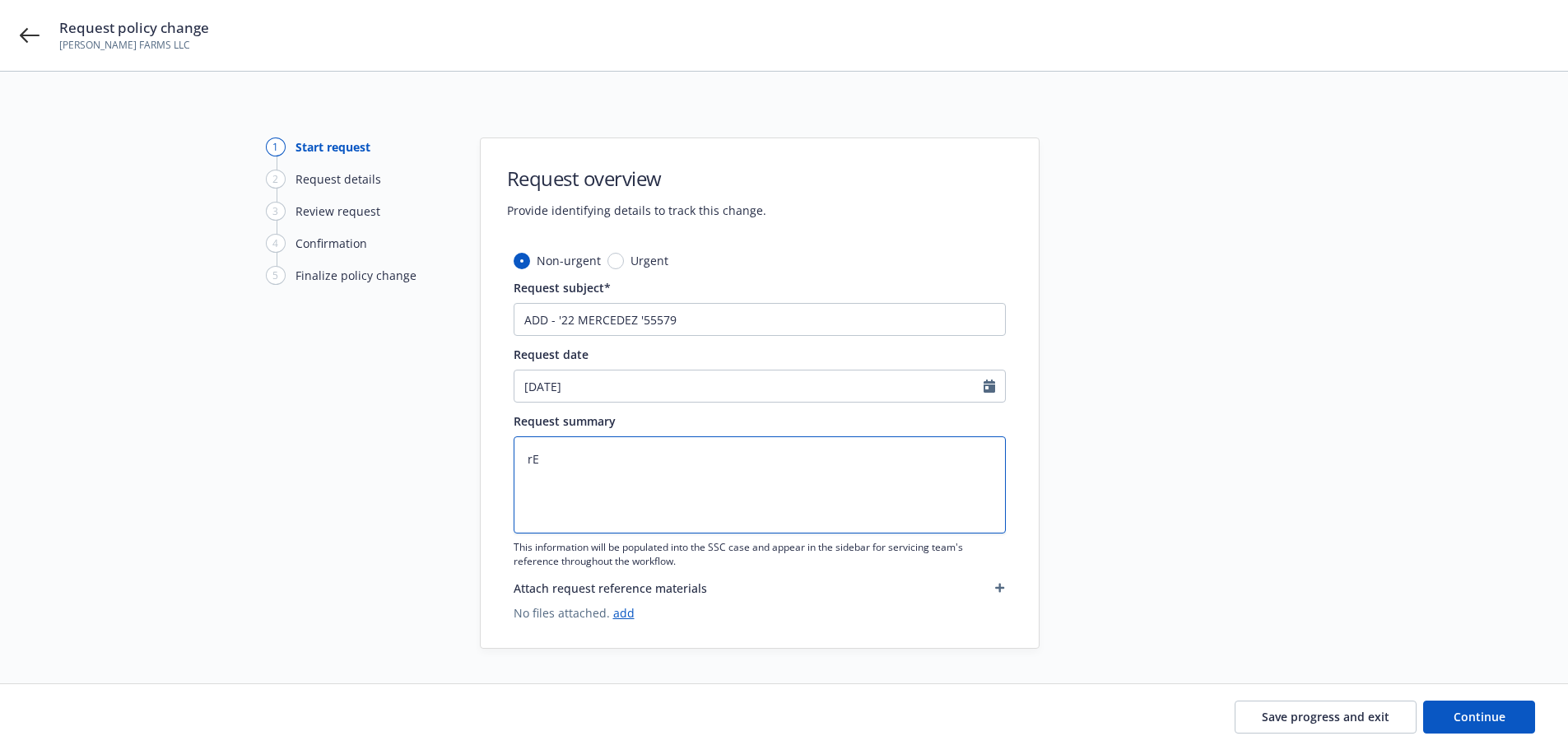
type textarea "x"
type textarea "r"
type textarea "x"
type textarea "R"
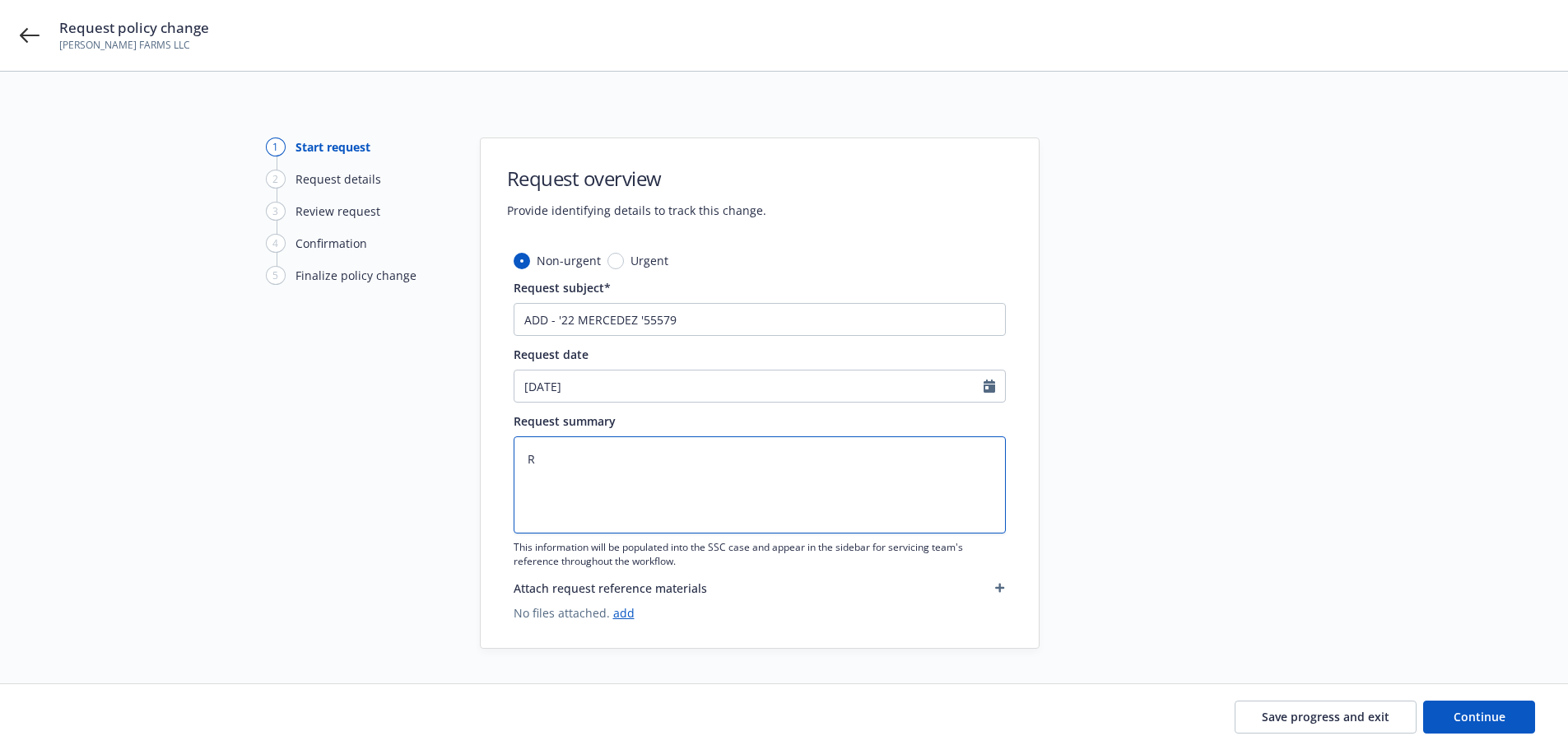
type textarea "x"
type textarea "RE"
type textarea "x"
type textarea "RE-"
type textarea "x"
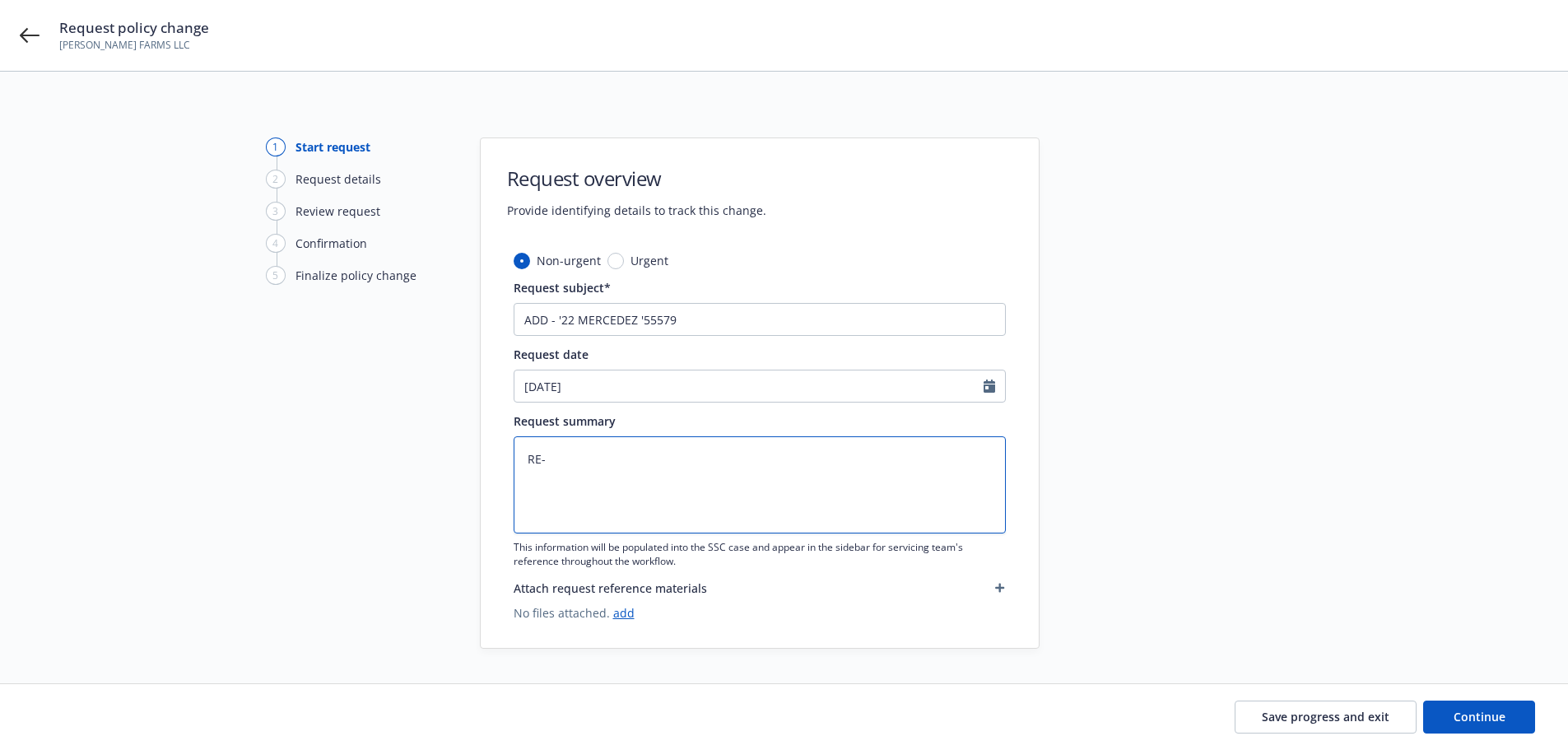
type textarea "RE-D"
type textarea "x"
type textarea "RE-DA"
type textarea "x"
type textarea "RE-DAD"
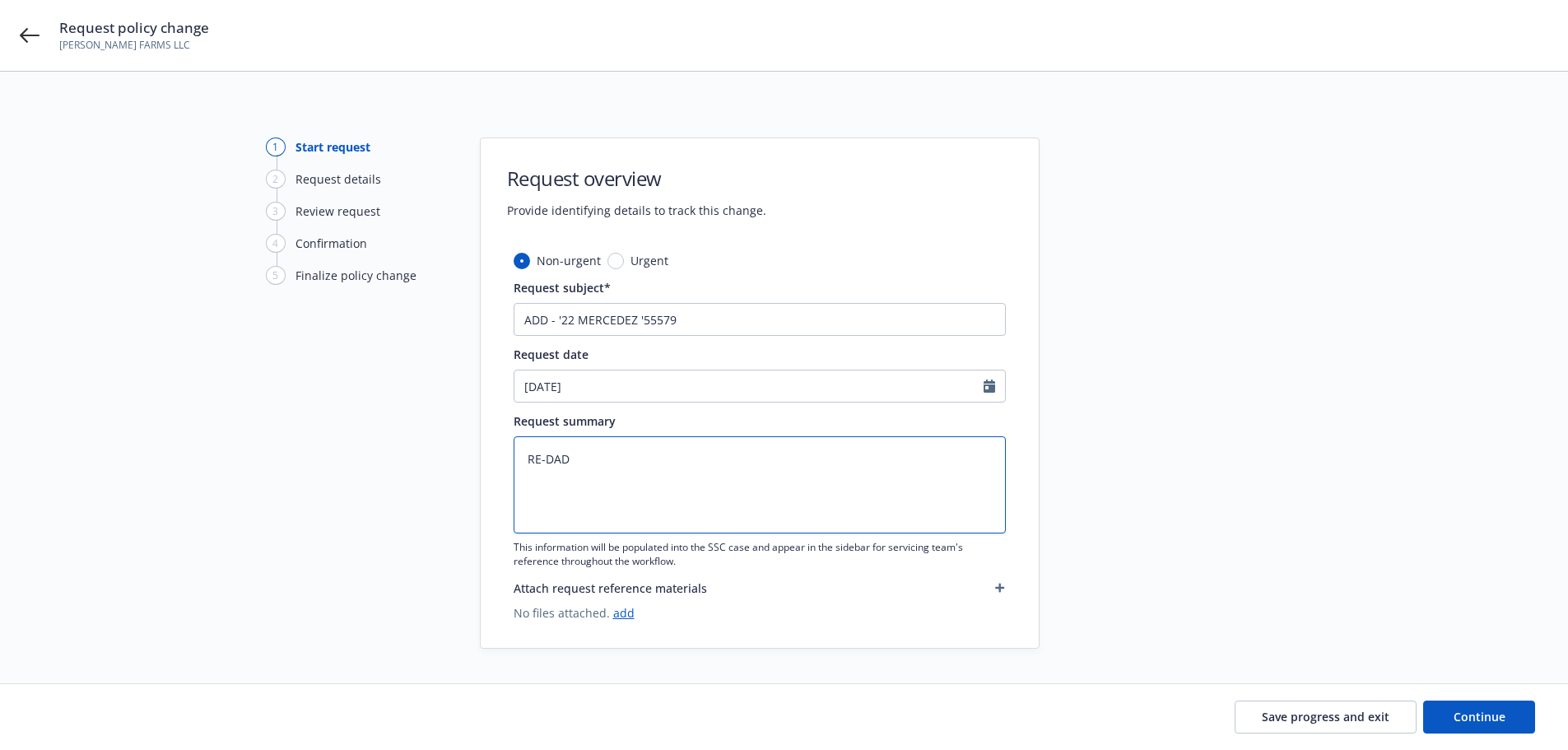
type textarea "x"
type textarea "RE-DADD"
type textarea "x"
type textarea "RE-DAD"
type textarea "x"
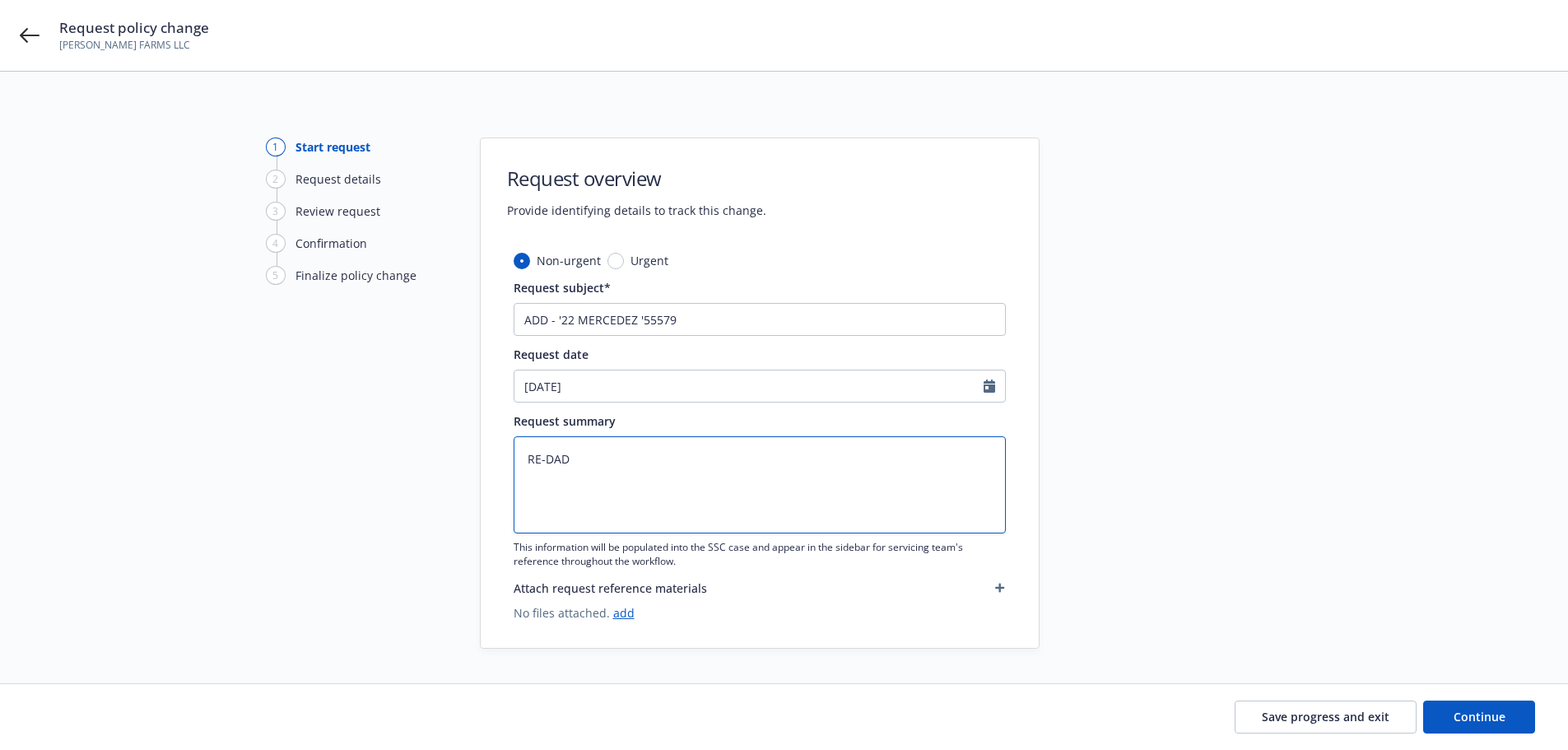
type textarea "RE-DA"
type textarea "x"
type textarea "RE-D"
type textarea "x"
type textarea "RE-"
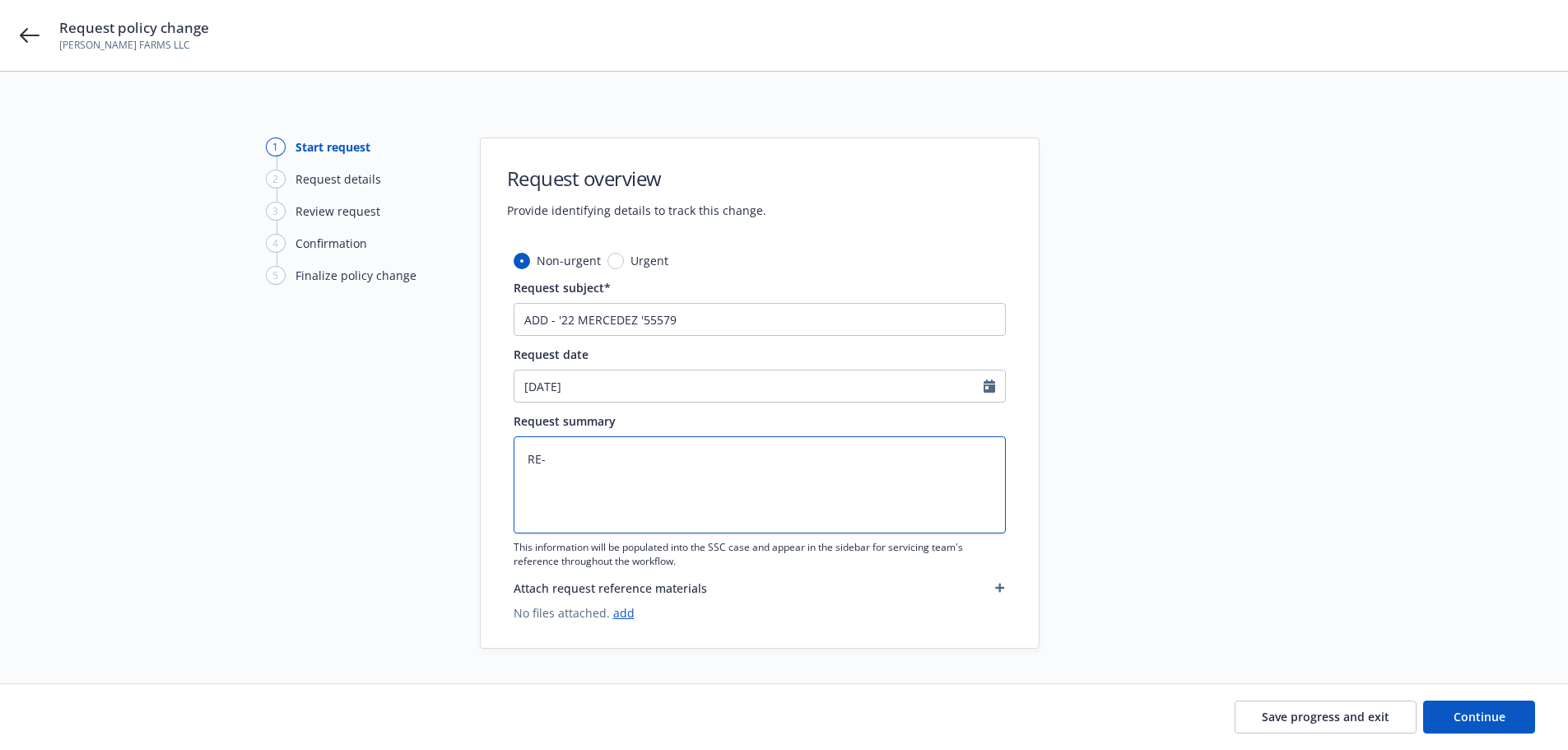
type textarea "x"
type textarea "RE-A"
type textarea "x"
type textarea "RE-AD"
type textarea "x"
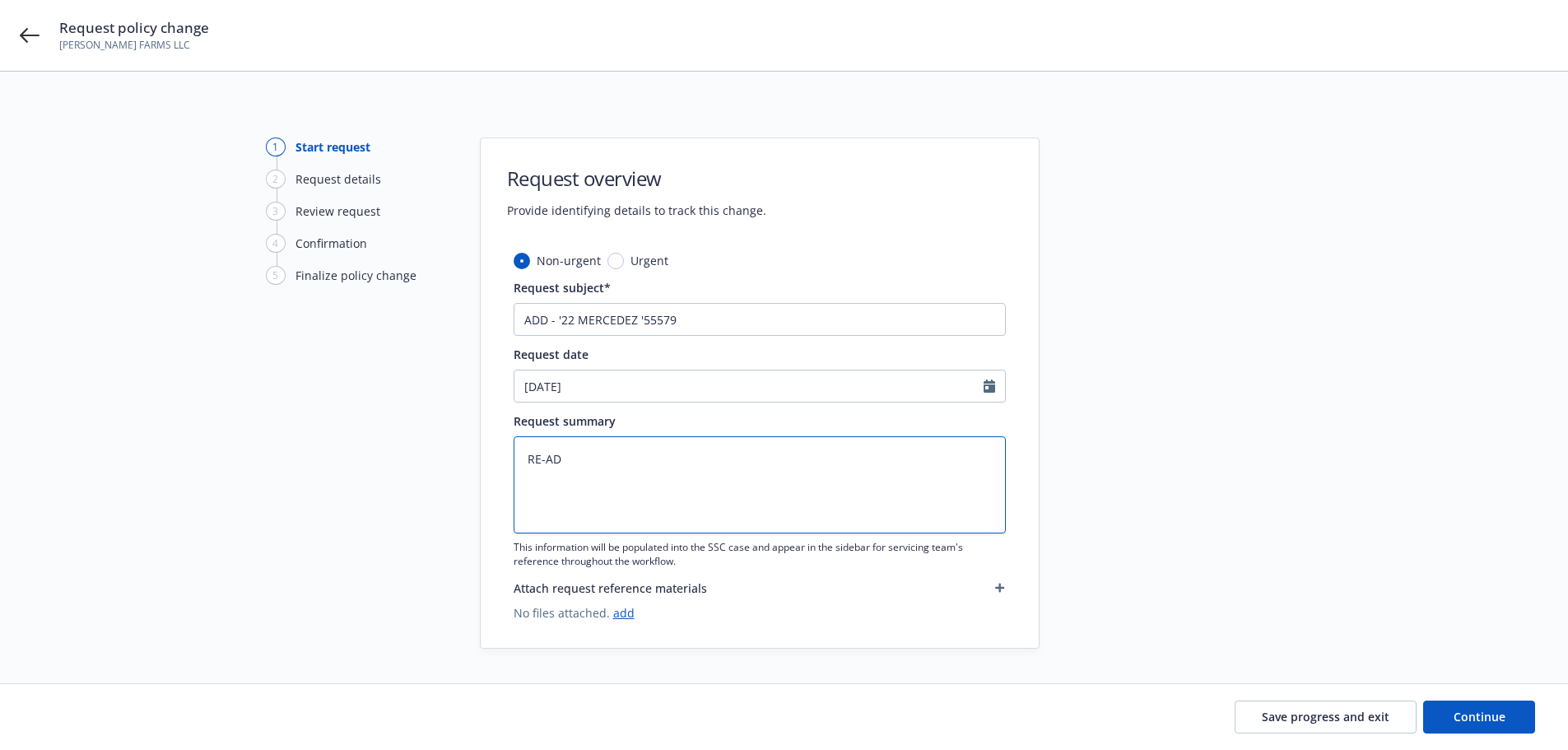
type textarea "RE-ADD"
type textarea "x"
type textarea "RE-ADDI"
type textarea "x"
type textarea "RE-ADDIN"
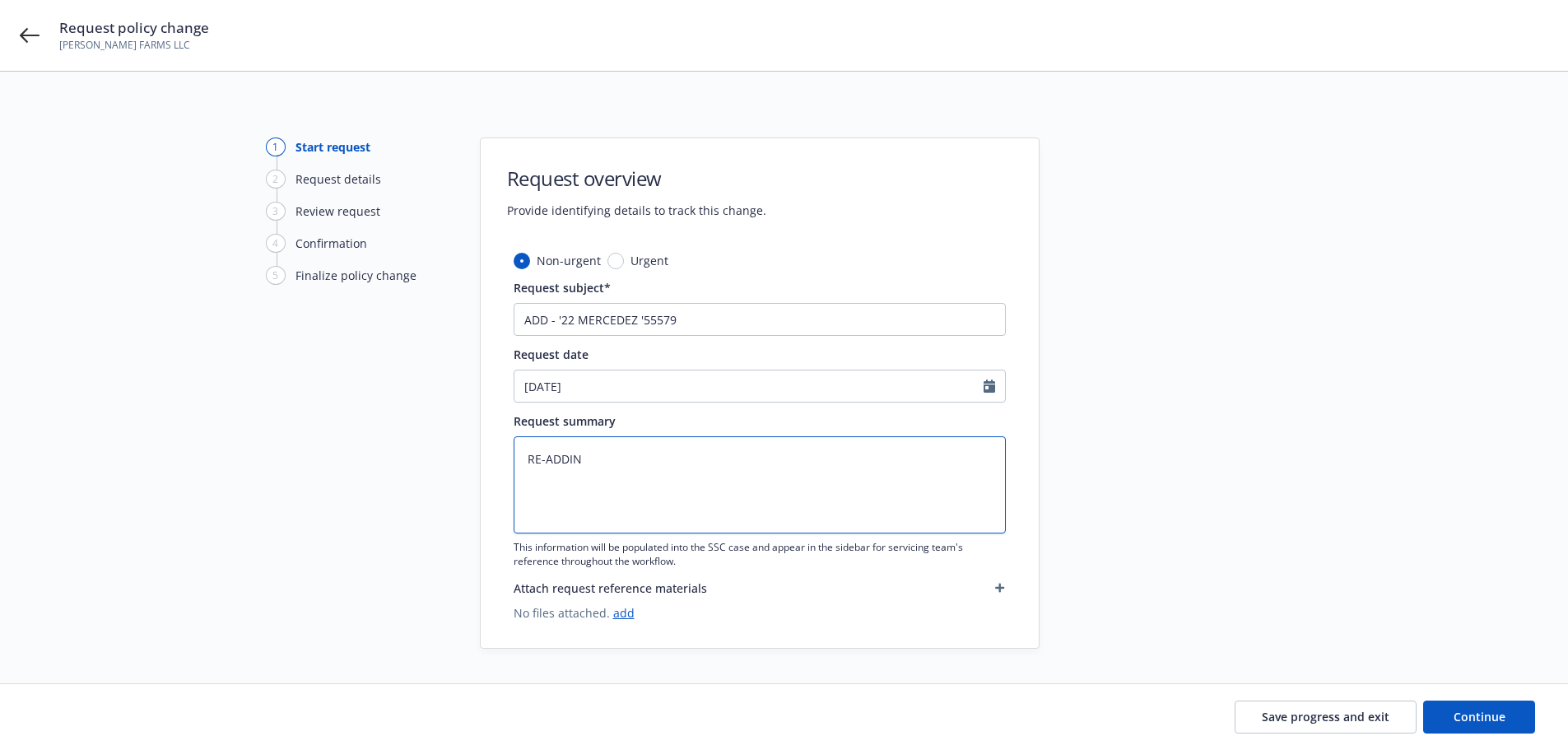
type textarea "x"
type textarea "RE-ADDING"
type textarea "x"
type textarea "RE-ADDING"
type textarea "x"
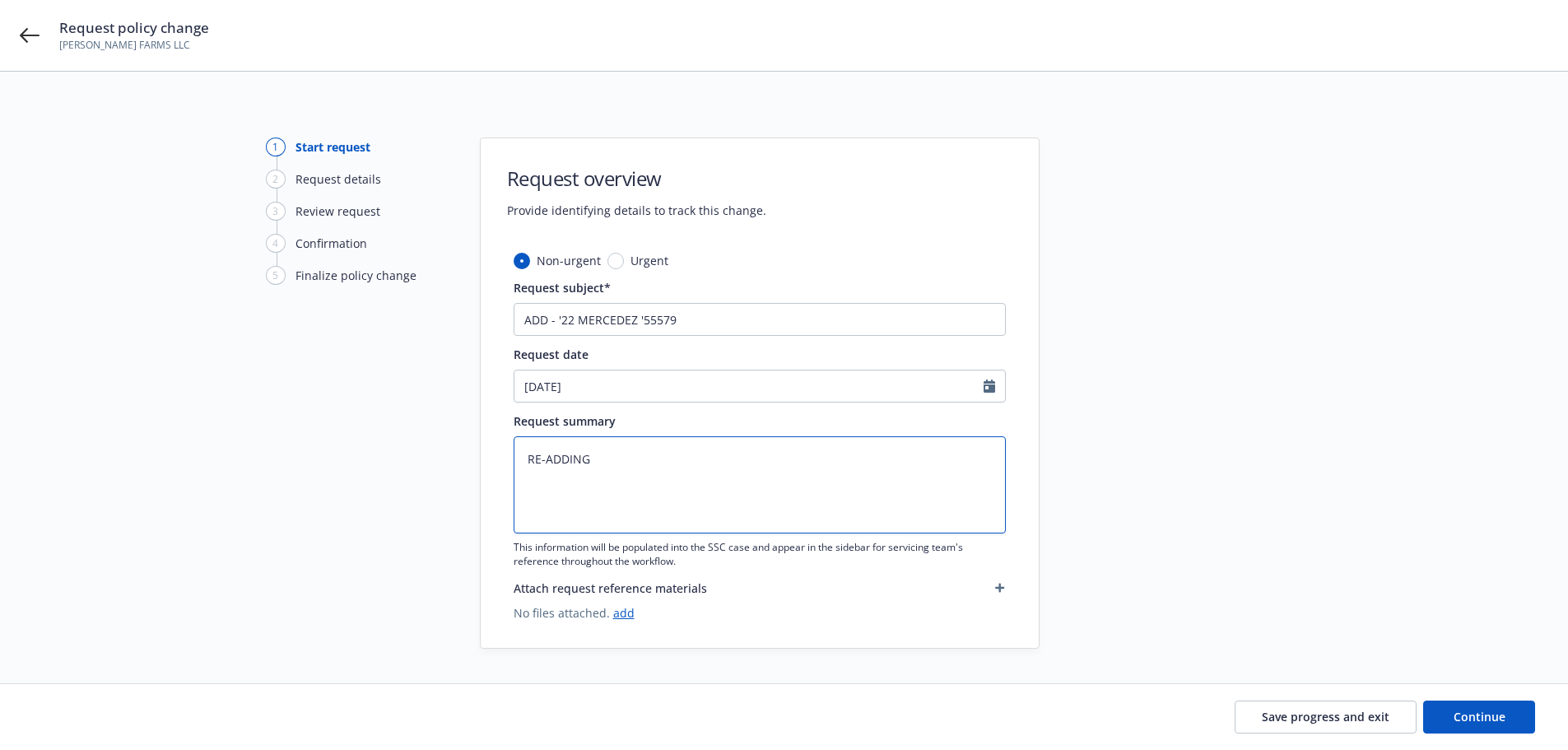
type textarea "RE-ADDING T"
type textarea "x"
type textarea "RE-ADDING"
type textarea "x"
type textarea "RE-ADDING U"
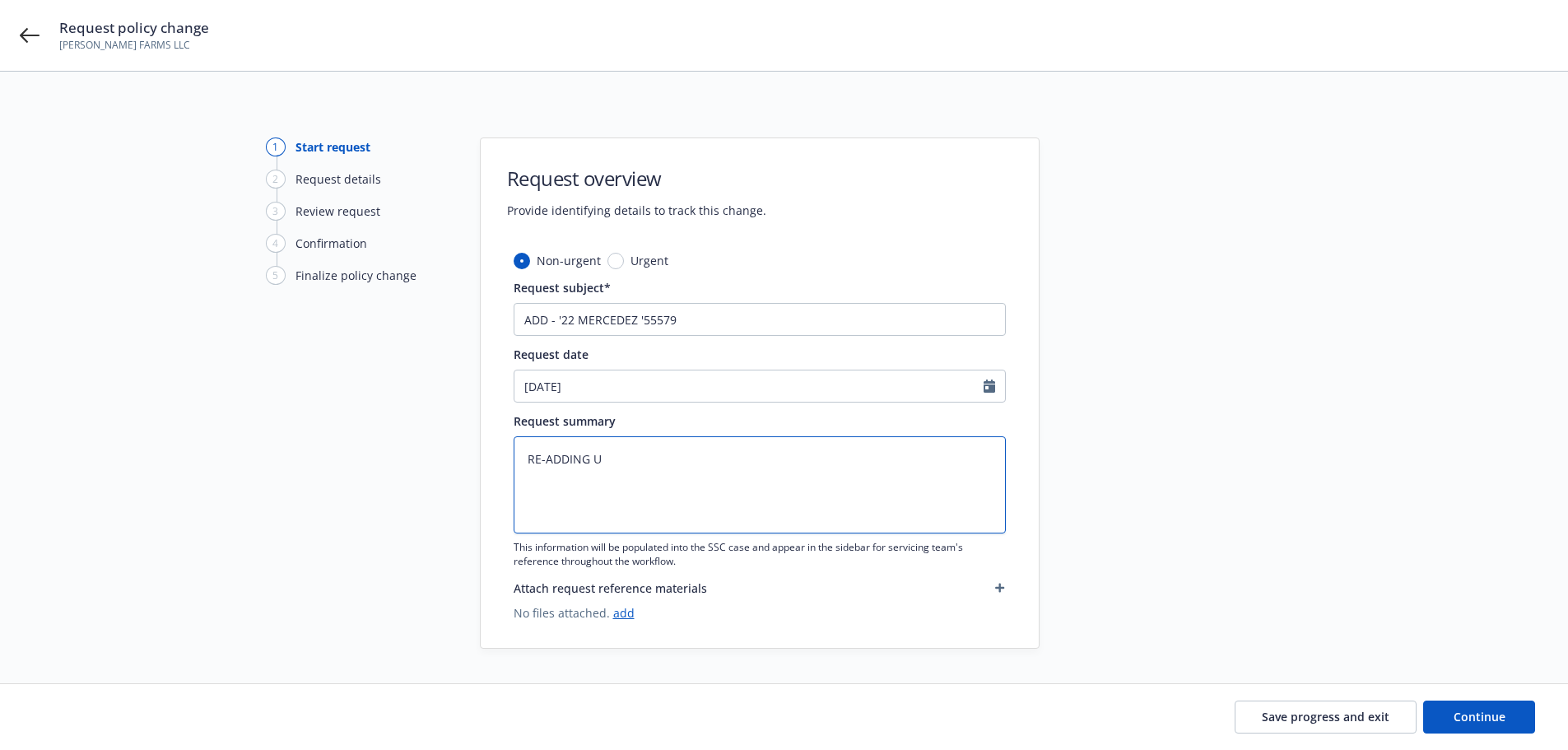
type textarea "x"
type textarea "RE-ADDING UN"
type textarea "x"
type textarea "RE-ADDING UNI"
type textarea "x"
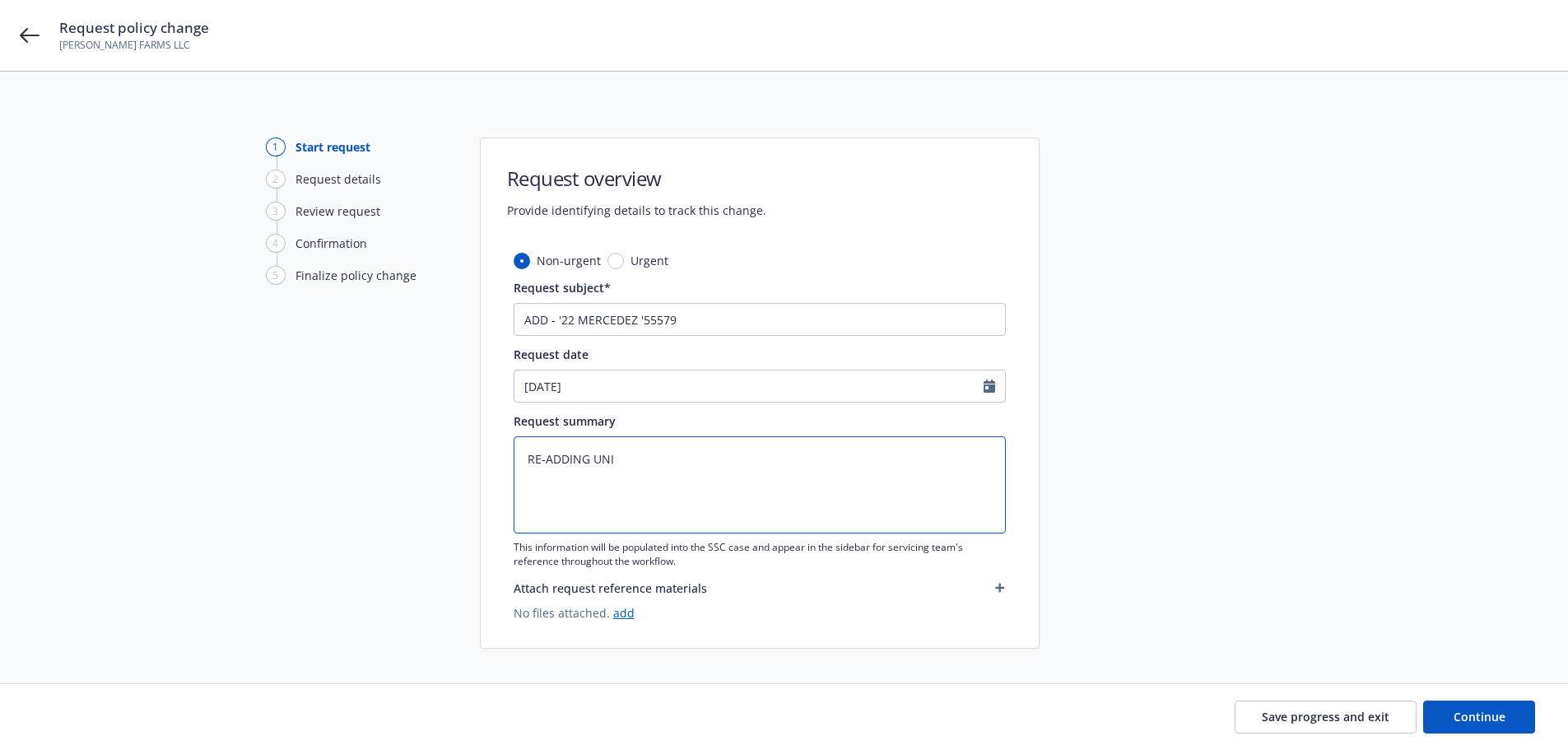
type textarea "RE-ADDING UNIT"
type textarea "x"
type textarea "RE-ADDING UNIT"
type textarea "x"
type textarea "RE-ADDING UNIT T"
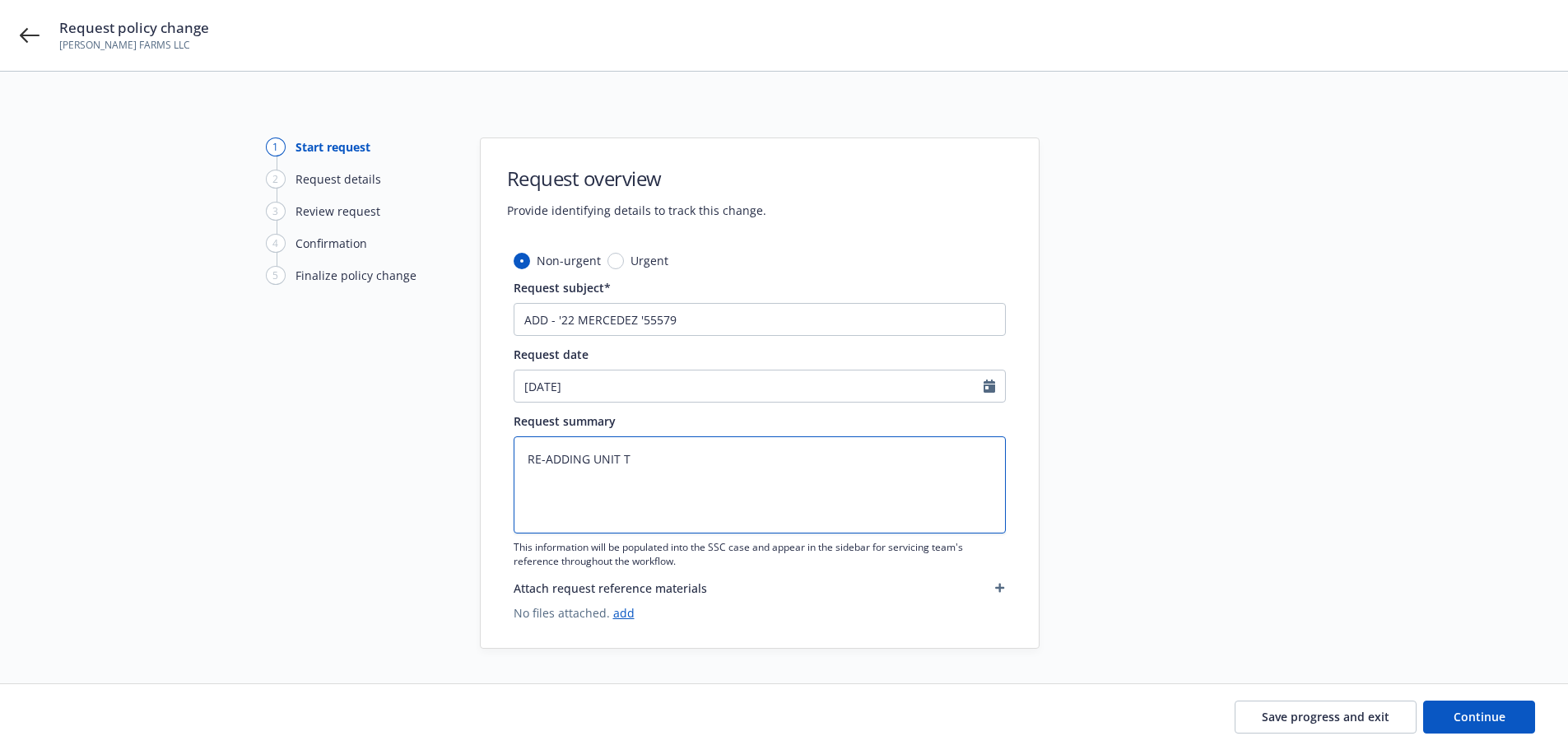
type textarea "x"
type textarea "RE-ADDING UNIT TO"
type textarea "x"
type textarea "RE-ADDING UNIT T"
type textarea "x"
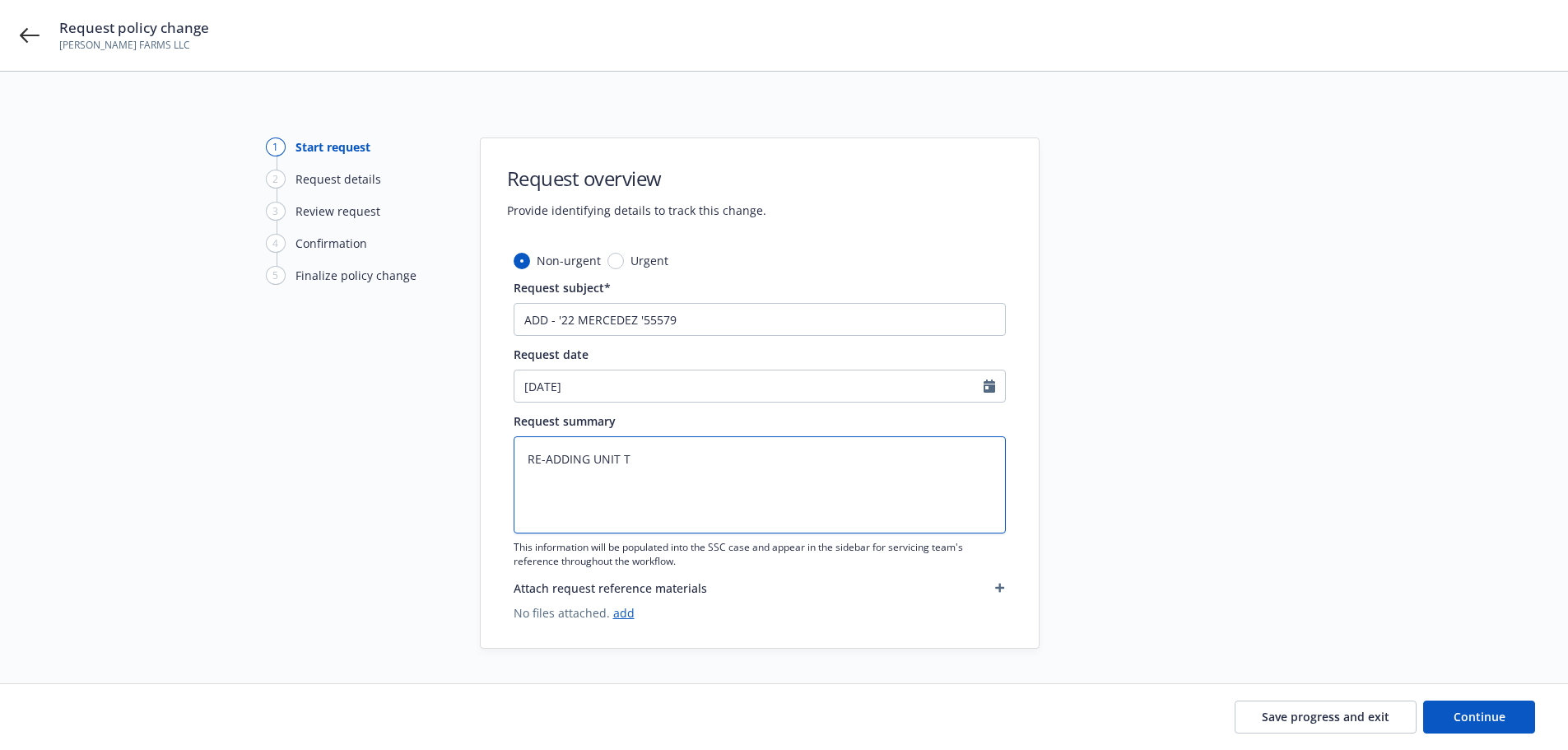
type textarea "RE-ADDING UNIT"
type textarea "x"
type textarea "RE-ADDING UNIT A"
type textarea "x"
type textarea "RE-ADDING UNIT AS"
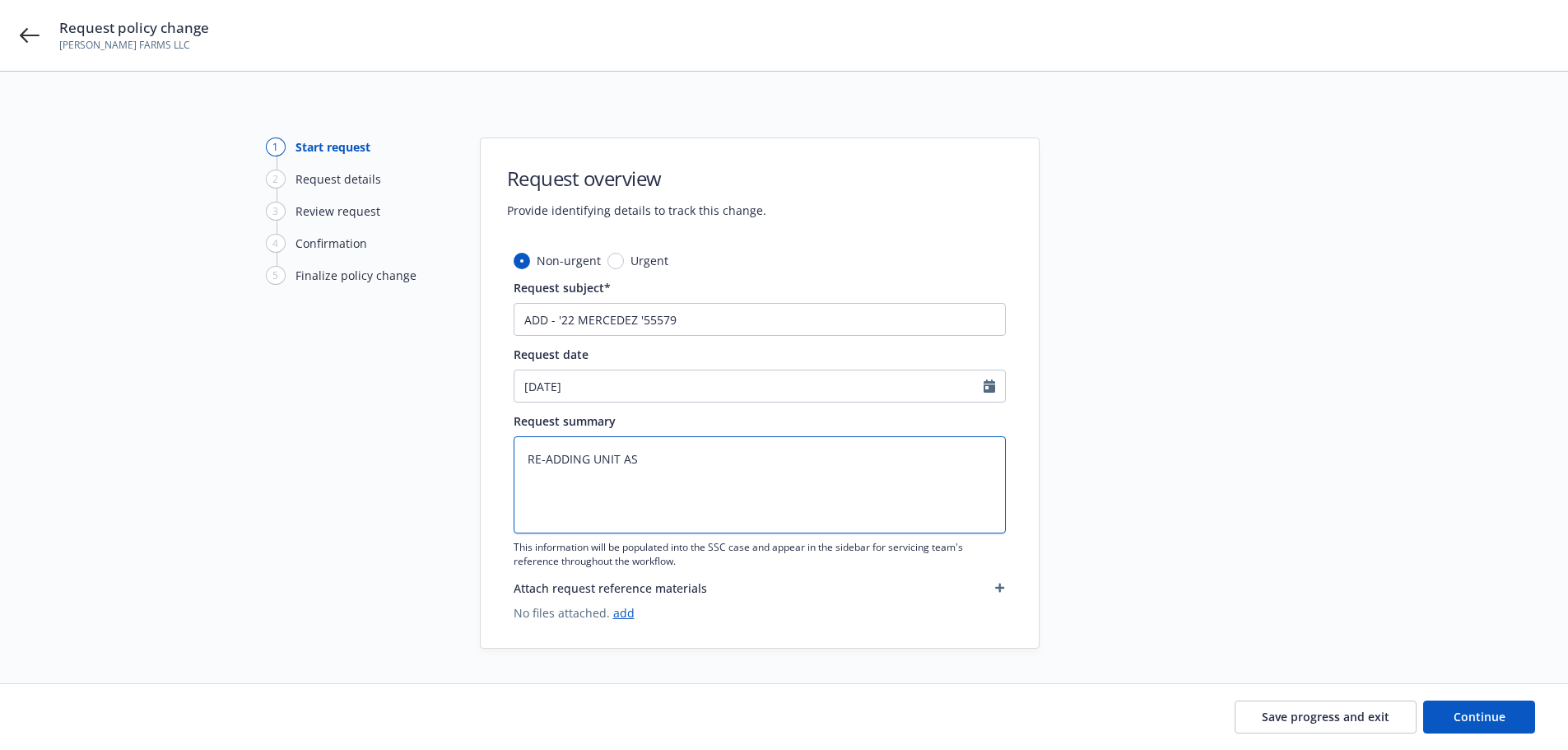
type textarea "x"
type textarea "RE-ADDING UNIT AS"
type textarea "x"
type textarea "RE-ADDING UNIT AS"
type textarea "x"
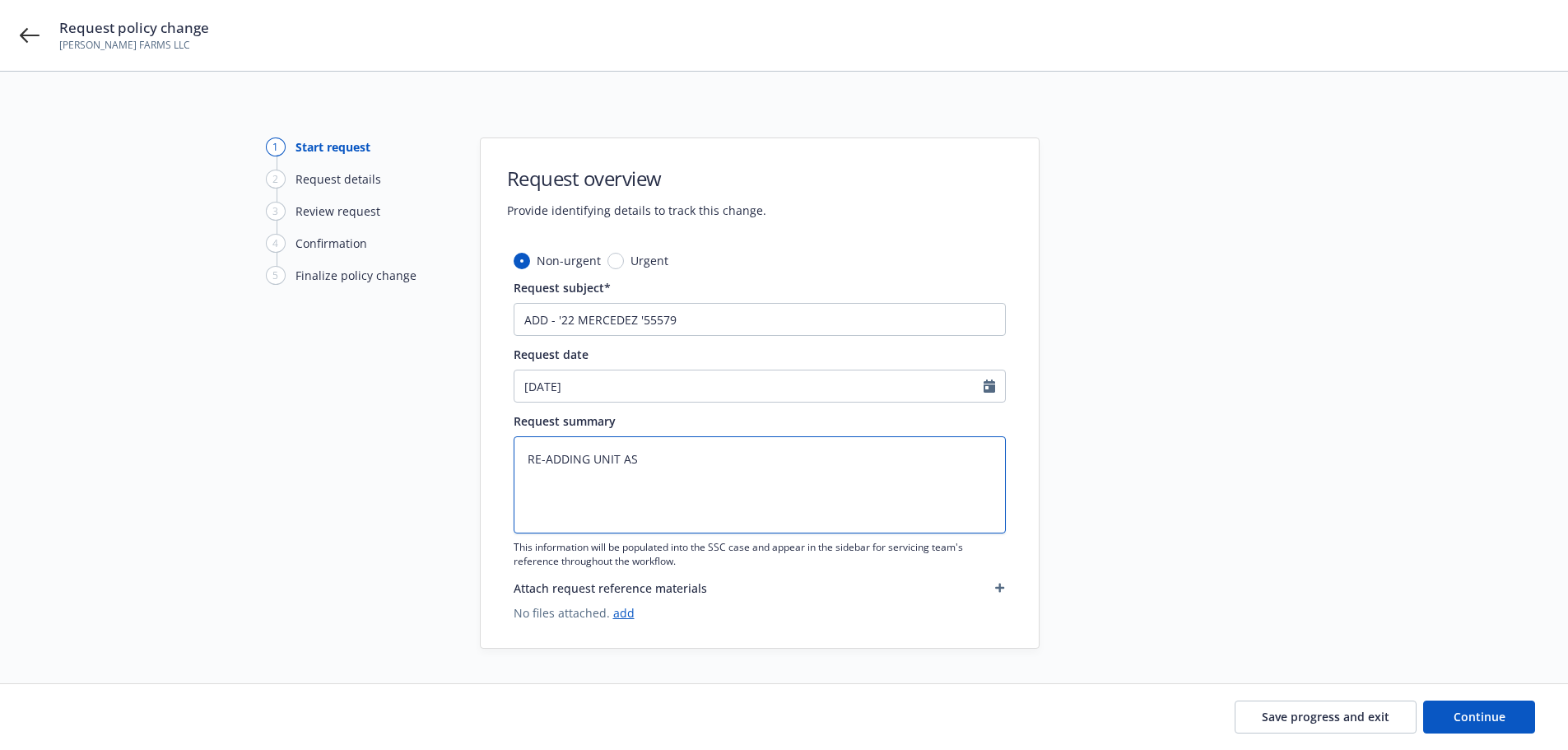
type textarea "RE-ADDING UNIT AS"
type textarea "x"
type textarea "RE-ADDING UNIT AS I"
type textarea "x"
type textarea "RE-ADDING UNIT AS IT"
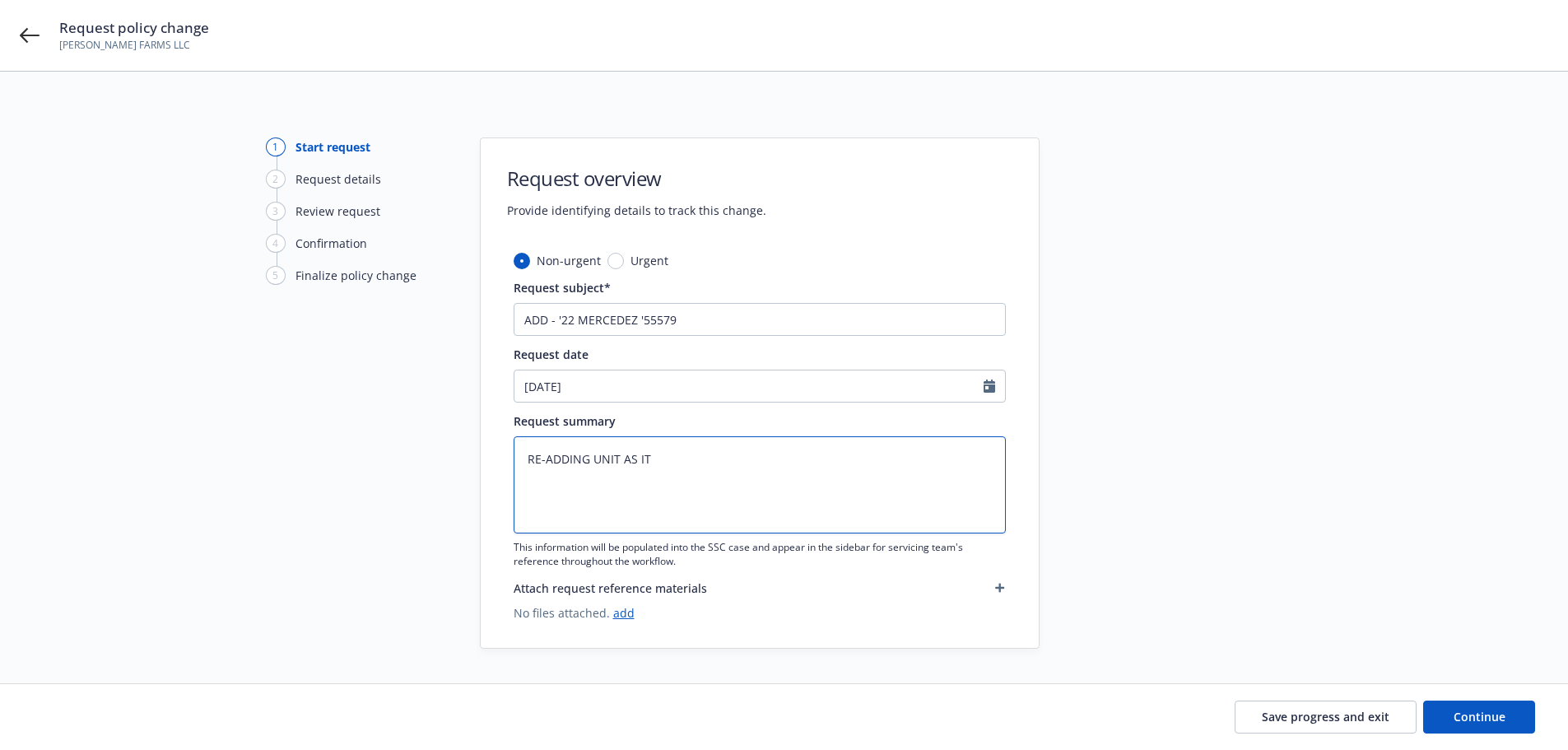
type textarea "x"
type textarea "RE-ADDING UNIT AS IT"
type textarea "x"
type textarea "RE-ADDING UNIT AS IT W"
type textarea "x"
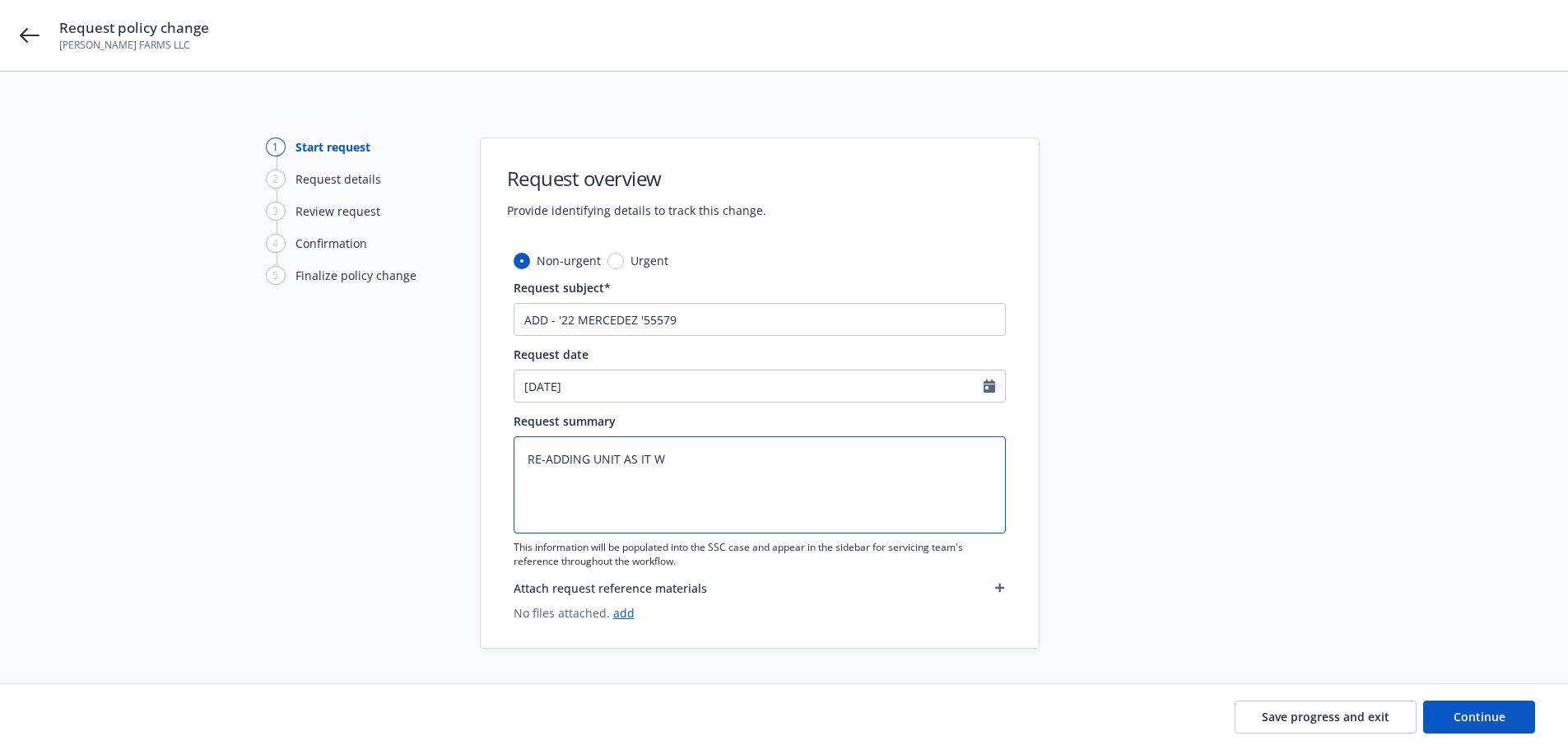
type textarea "RE-ADDING UNIT AS IT [GEOGRAPHIC_DATA]"
type textarea "x"
type textarea "RE-ADDING UNIT AS IT WAS"
type textarea "x"
type textarea "RE-ADDING UNIT AS IT WAS"
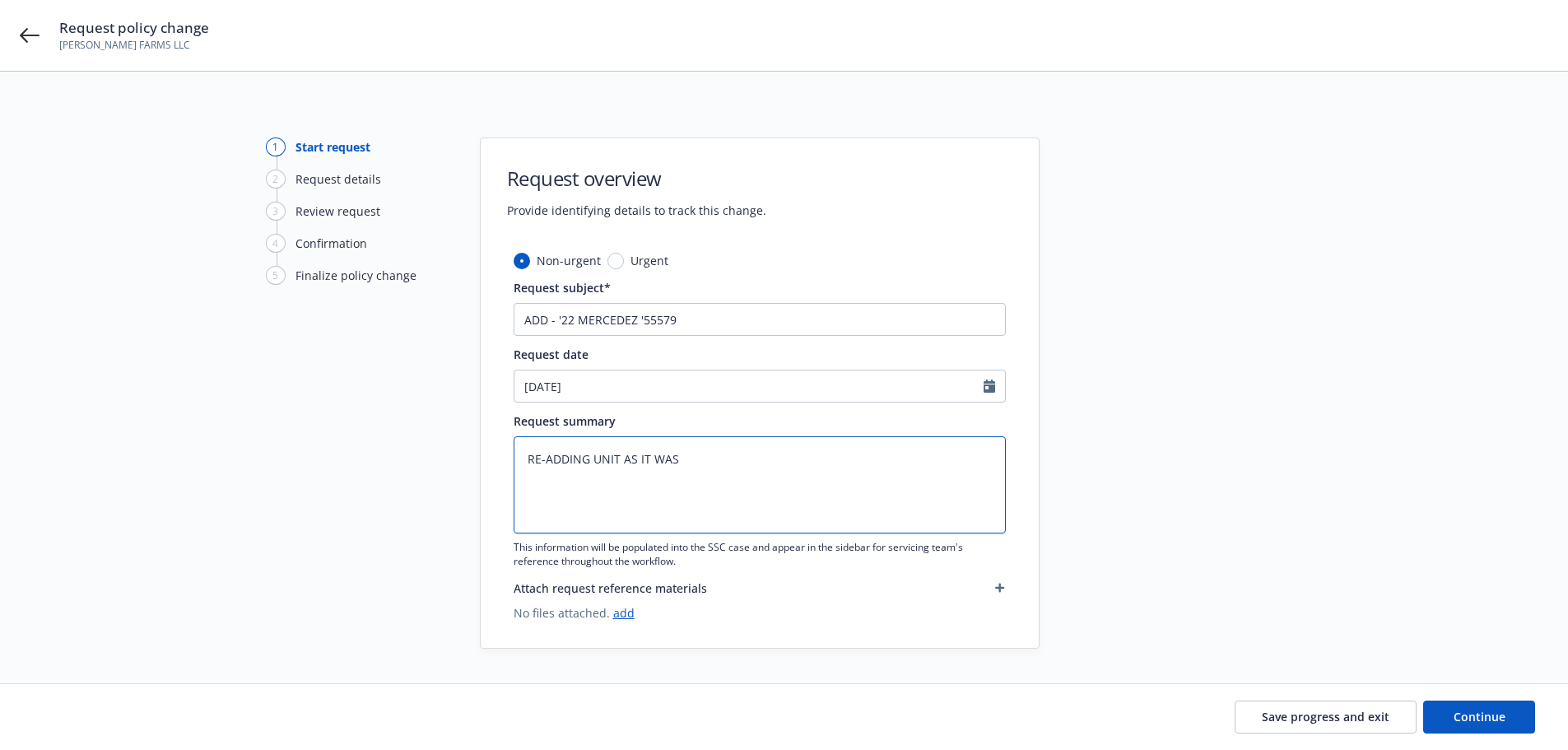
type textarea "x"
type textarea "RE-ADDING UNIT AS IT WAS N"
type textarea "x"
type textarea "RE-ADDING UNIT AS IT WAS NO"
type textarea "x"
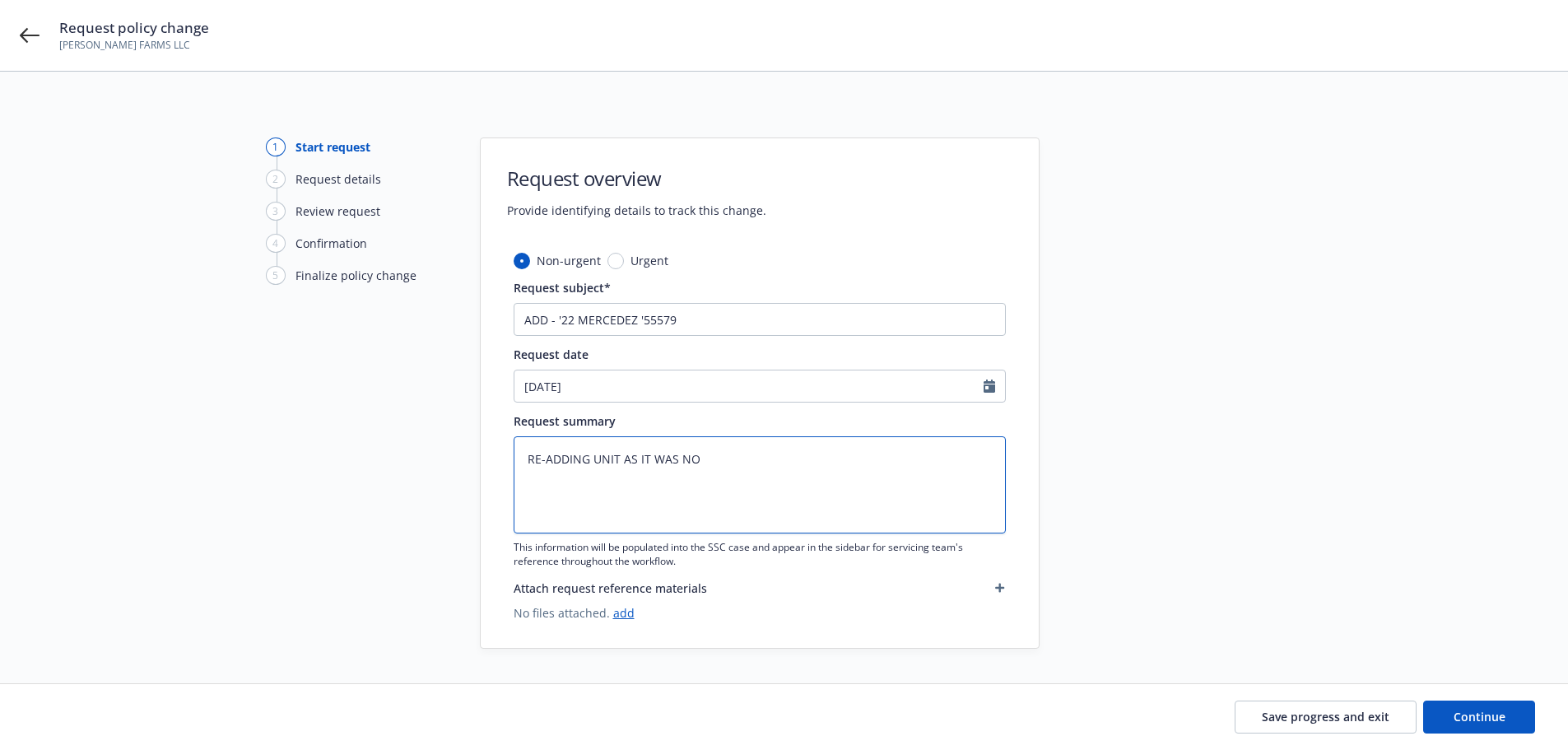
type textarea "RE-ADDING UNIT AS IT WAS NON"
type textarea "x"
type textarea "RE-ADDING UNIT AS IT WAS NON-"
type textarea "x"
type textarea "RE-ADDING UNIT AS IT WAS NON-R"
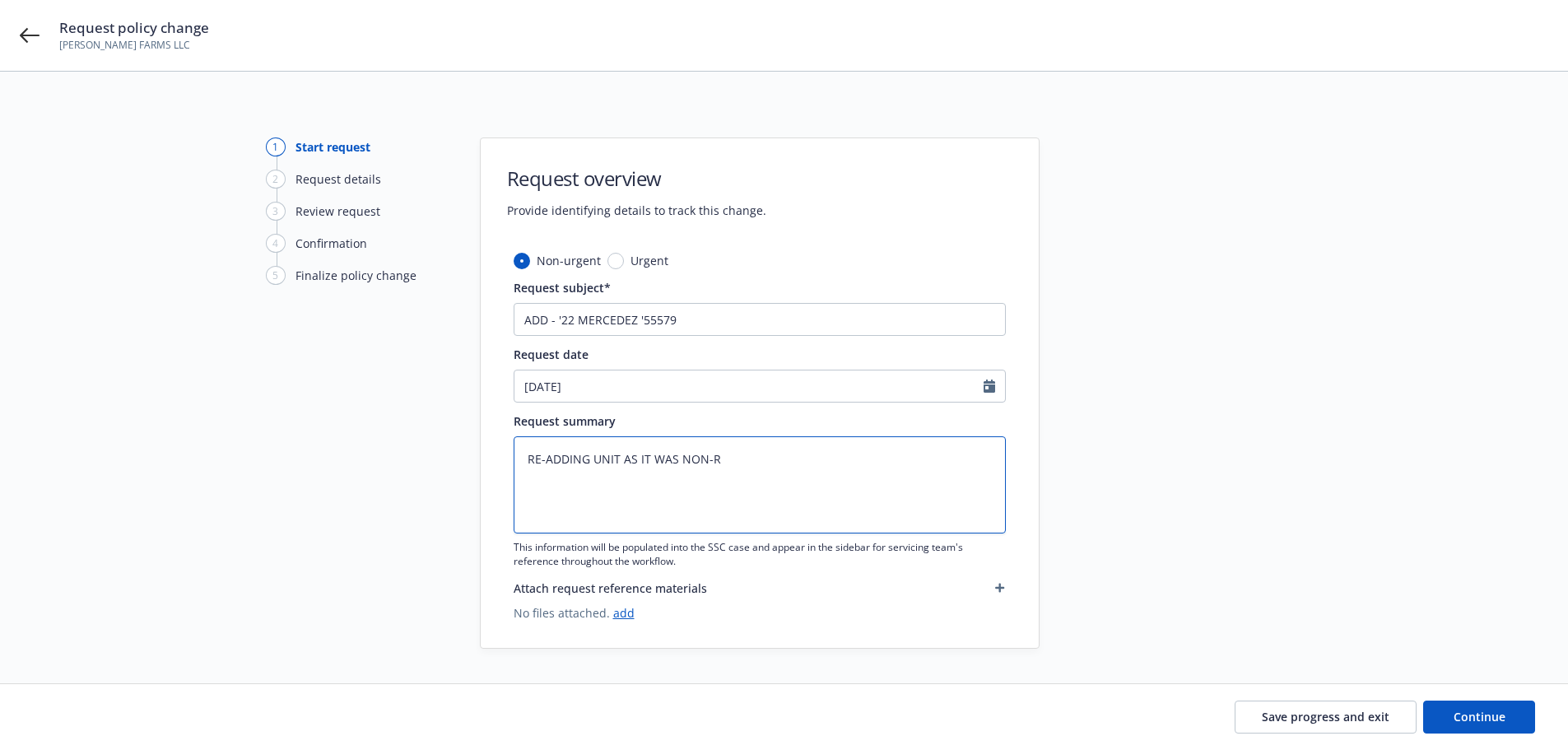
type textarea "x"
type textarea "RE-ADDING UNIT AS IT WAS NON-RE"
type textarea "x"
type textarea "RE-ADDING UNIT AS IT WAS NON-REN"
type textarea "x"
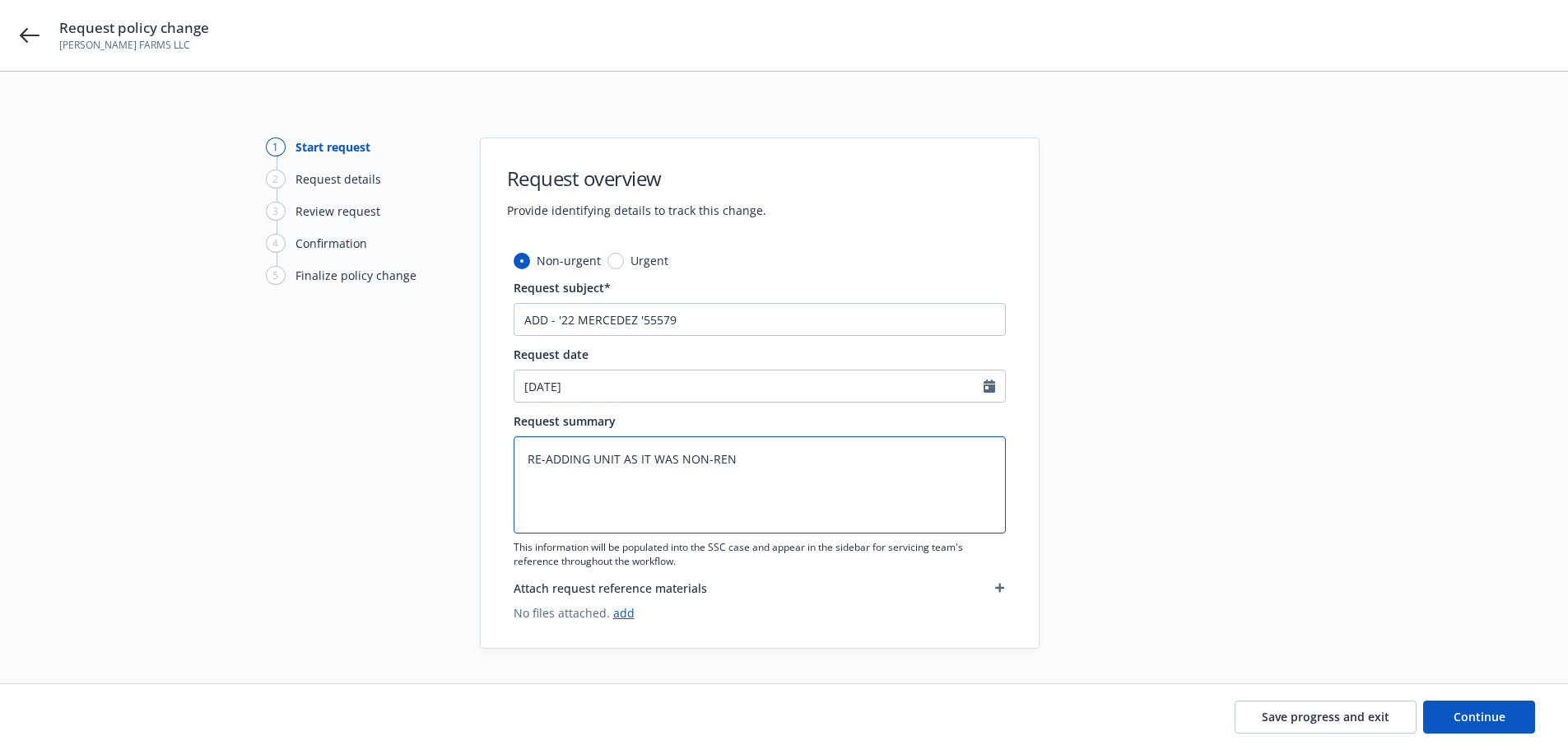
type textarea "RE-ADDING UNIT AS IT WAS NON-[PERSON_NAME]"
type textarea "x"
type textarea "RE-ADDING UNIT AS IT WAS NON-RENEW"
type textarea "x"
type textarea "RE-ADDING UNIT AS IT WAS NON-RENEWE"
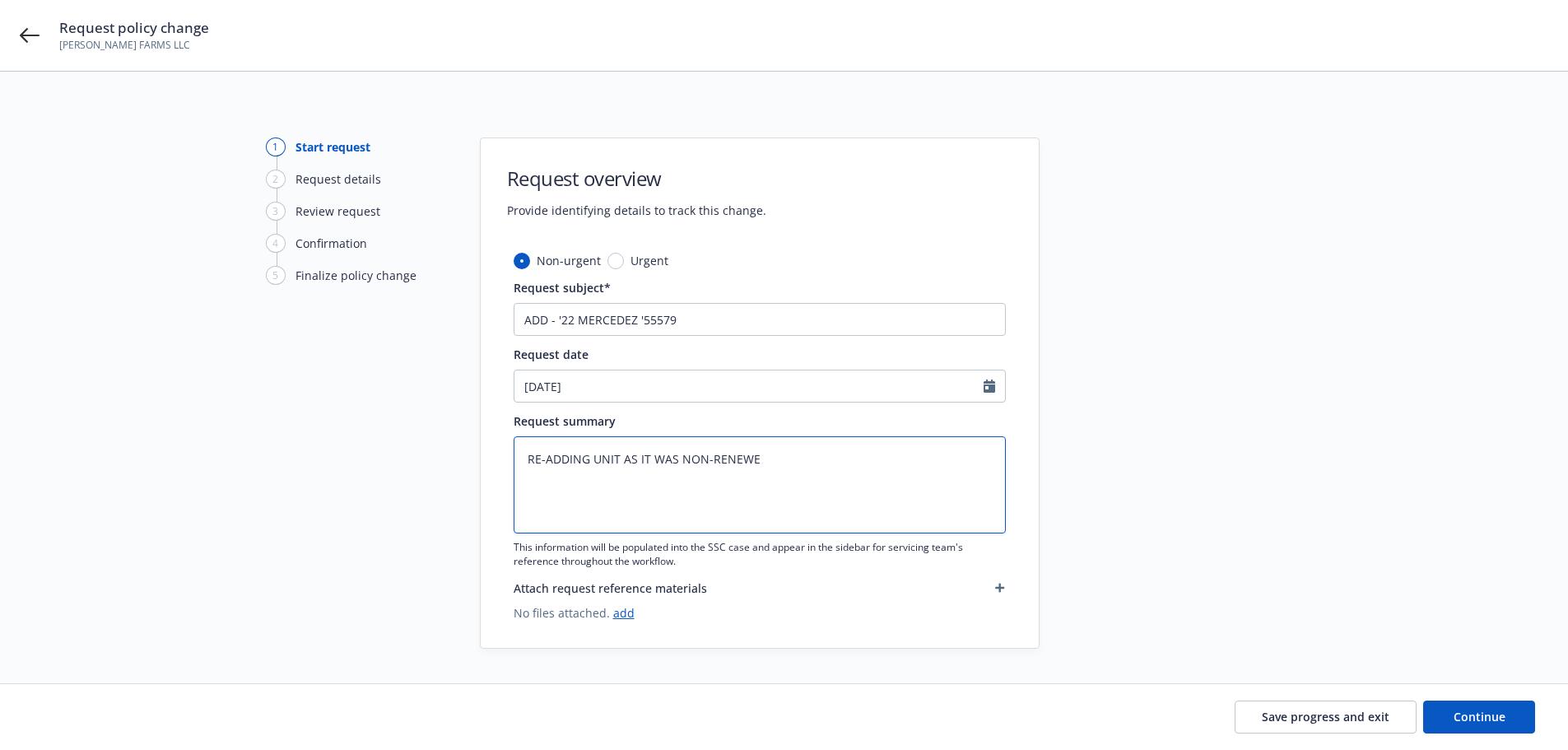
type textarea "x"
type textarea "RE-ADDING UNIT AS IT WAS NON-RENEWED"
type textarea "x"
type textarea "RE-ADDING UNIT AS IT WAS NON-RENEWED"
type textarea "x"
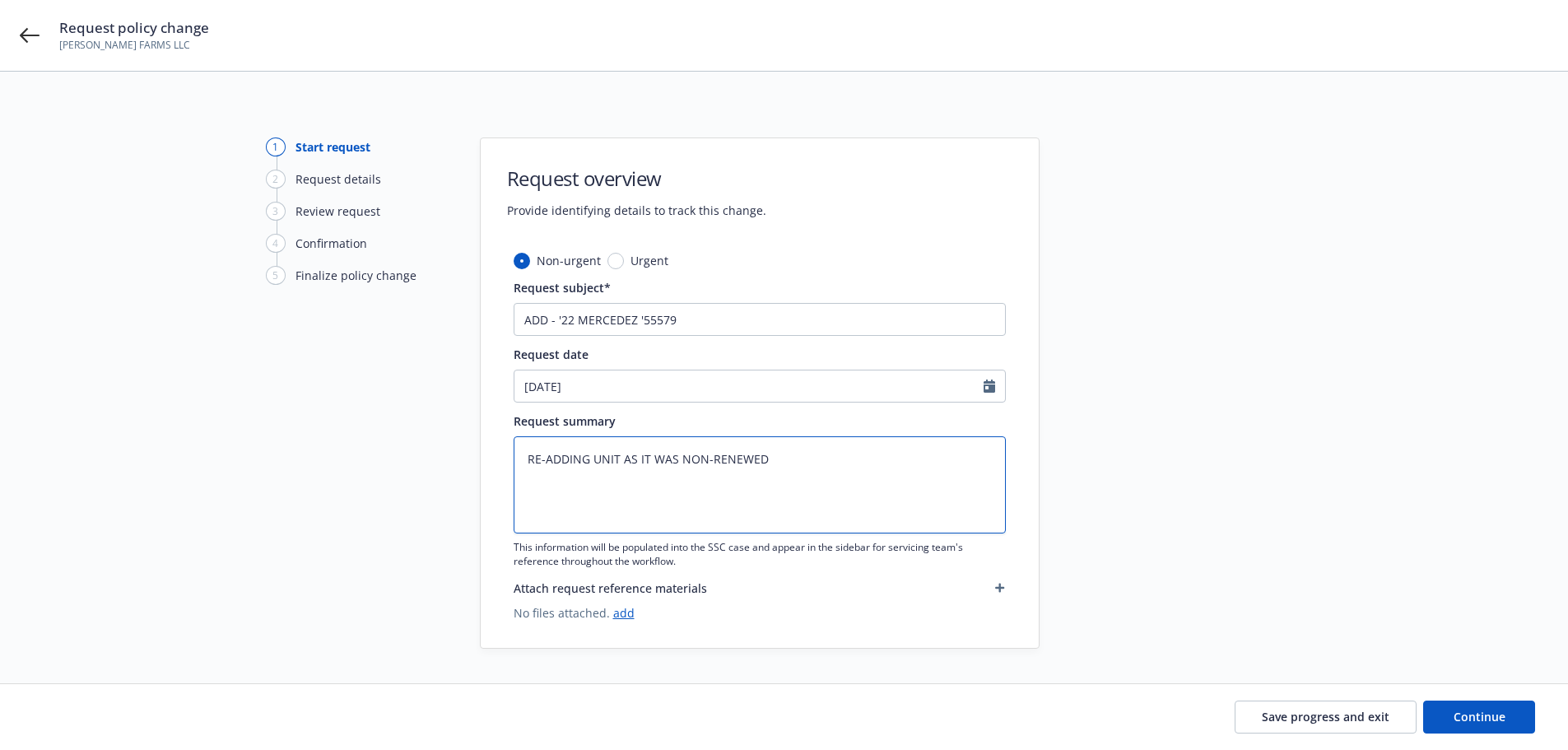
type textarea "RE-ADDING UNIT AS IT WAS NON-RENEWED B"
type textarea "x"
type textarea "RE-ADDING UNIT AS IT WAS NON-RENEWED BY"
type textarea "x"
type textarea "RE-ADDING UNIT AS IT WAS NON-RENEWED BY"
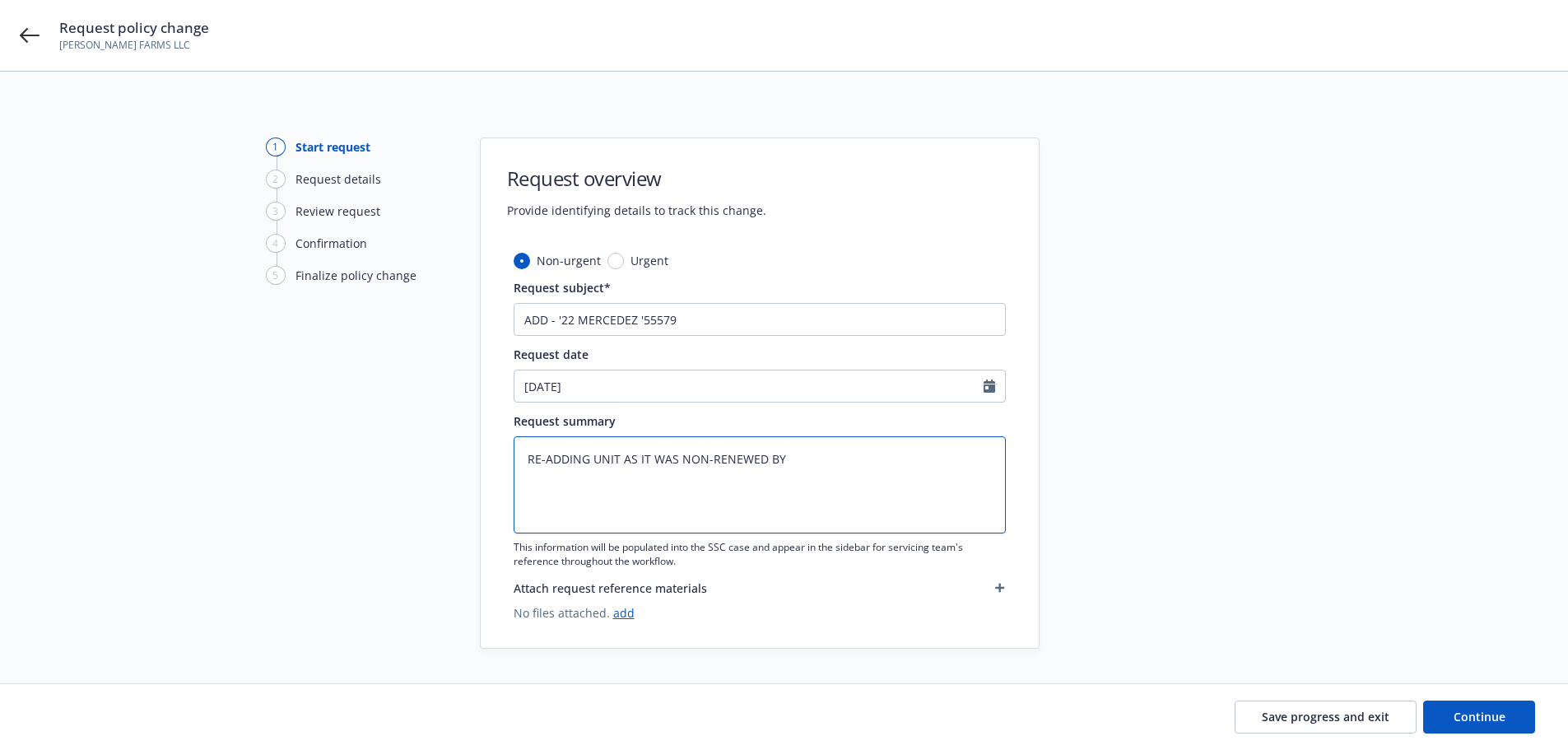
type textarea "x"
type textarea "RE-ADDING UNIT AS IT WAS NON-RENEWED BY E"
type textarea "x"
type textarea "RE-ADDING UNIT AS IT WAS NON-RENEWED BY ER"
type textarea "x"
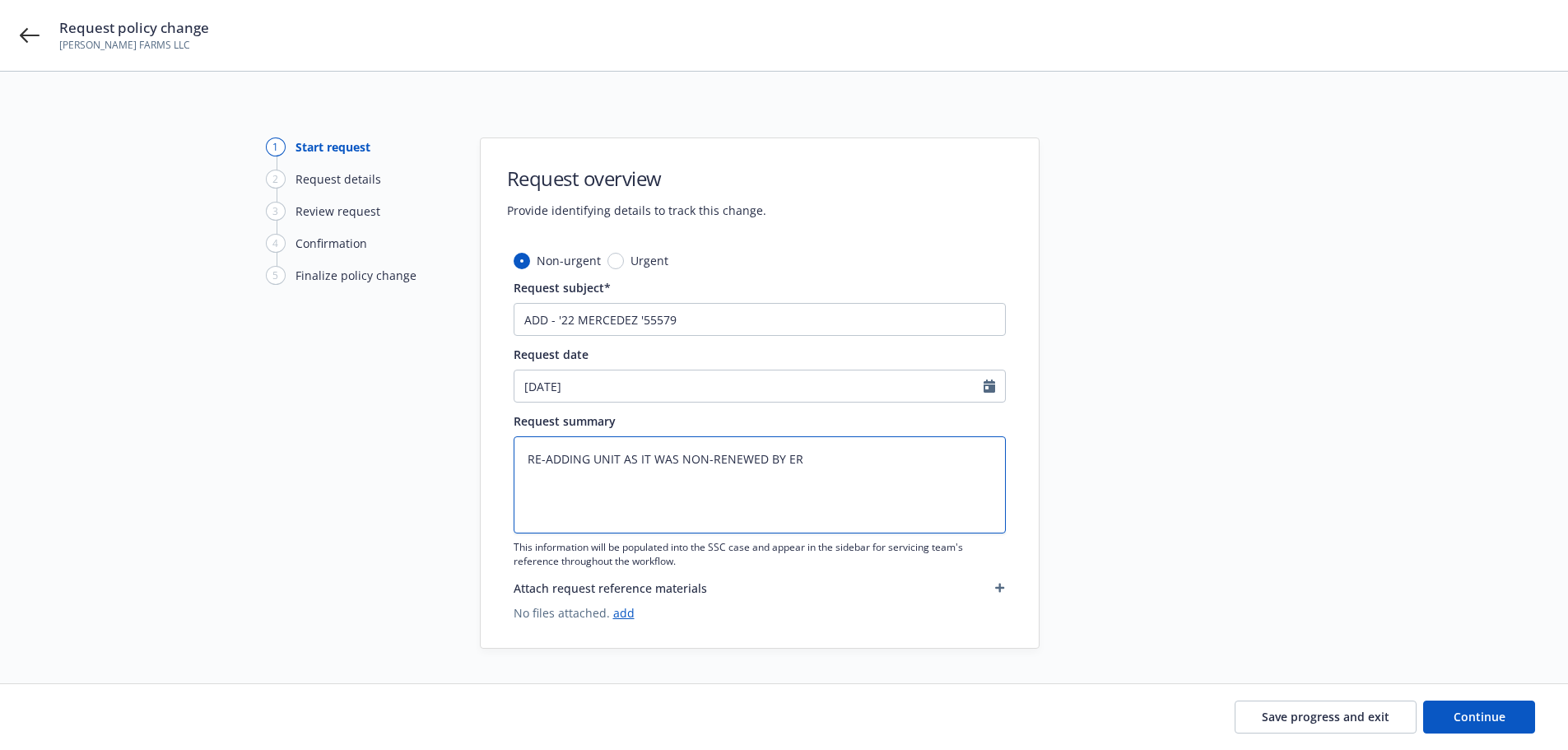
type textarea "RE-ADDING UNIT AS IT WAS NON-RENEWED BY ERR"
type textarea "x"
type textarea "RE-ADDING UNIT AS IT WAS NON-RENEWED BY [PERSON_NAME]"
type textarea "x"
type textarea "RE-ADDING UNIT AS IT WAS NON-RENEWED BY ERROR"
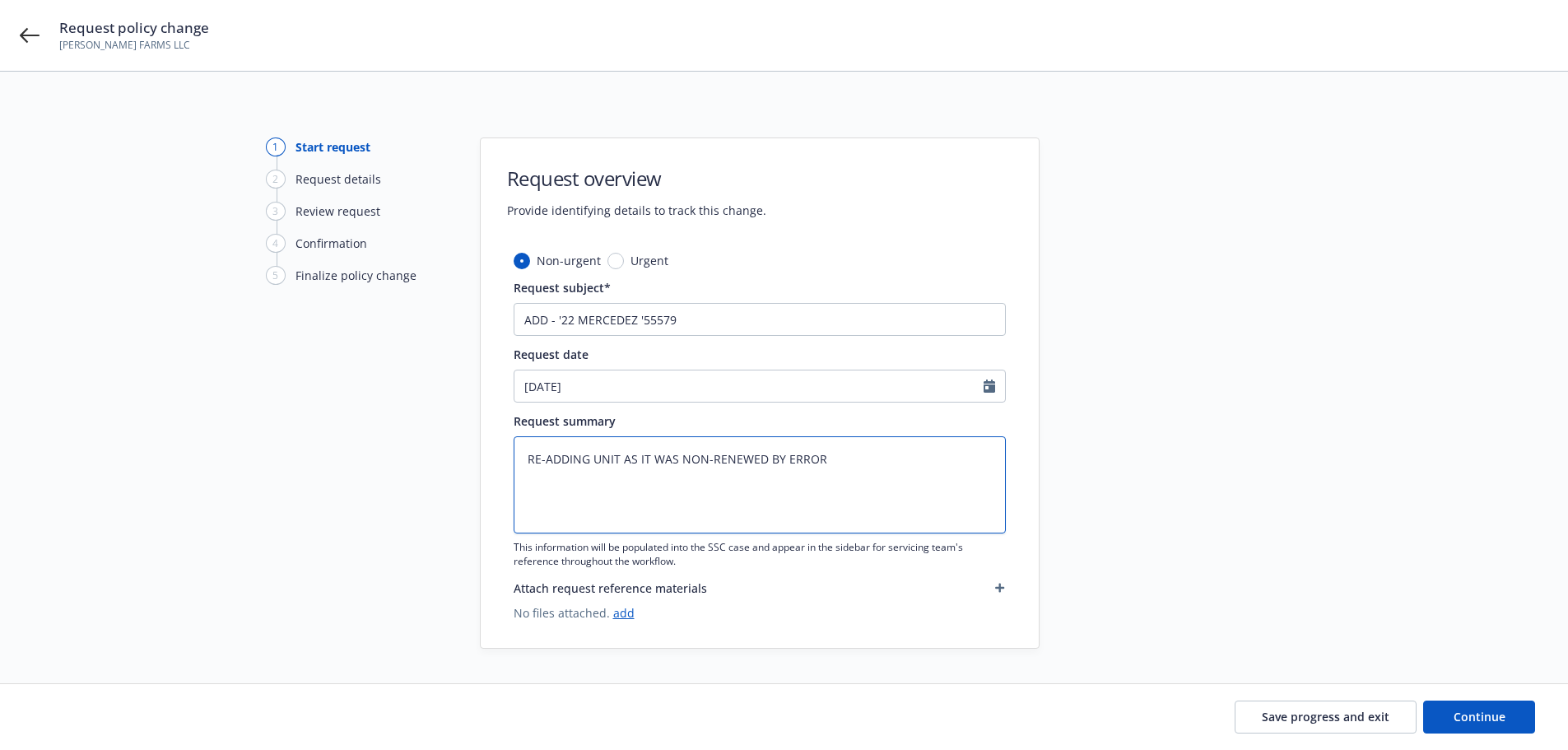
type textarea "x"
type textarea "RE-ADDING UNIT AS IT WAS NON-RENEWED BY ERROR."
type textarea "x"
type textarea "RE-ADDING UNIT AS IT WAS NON-RENEWED BY ERROR."
type textarea "x"
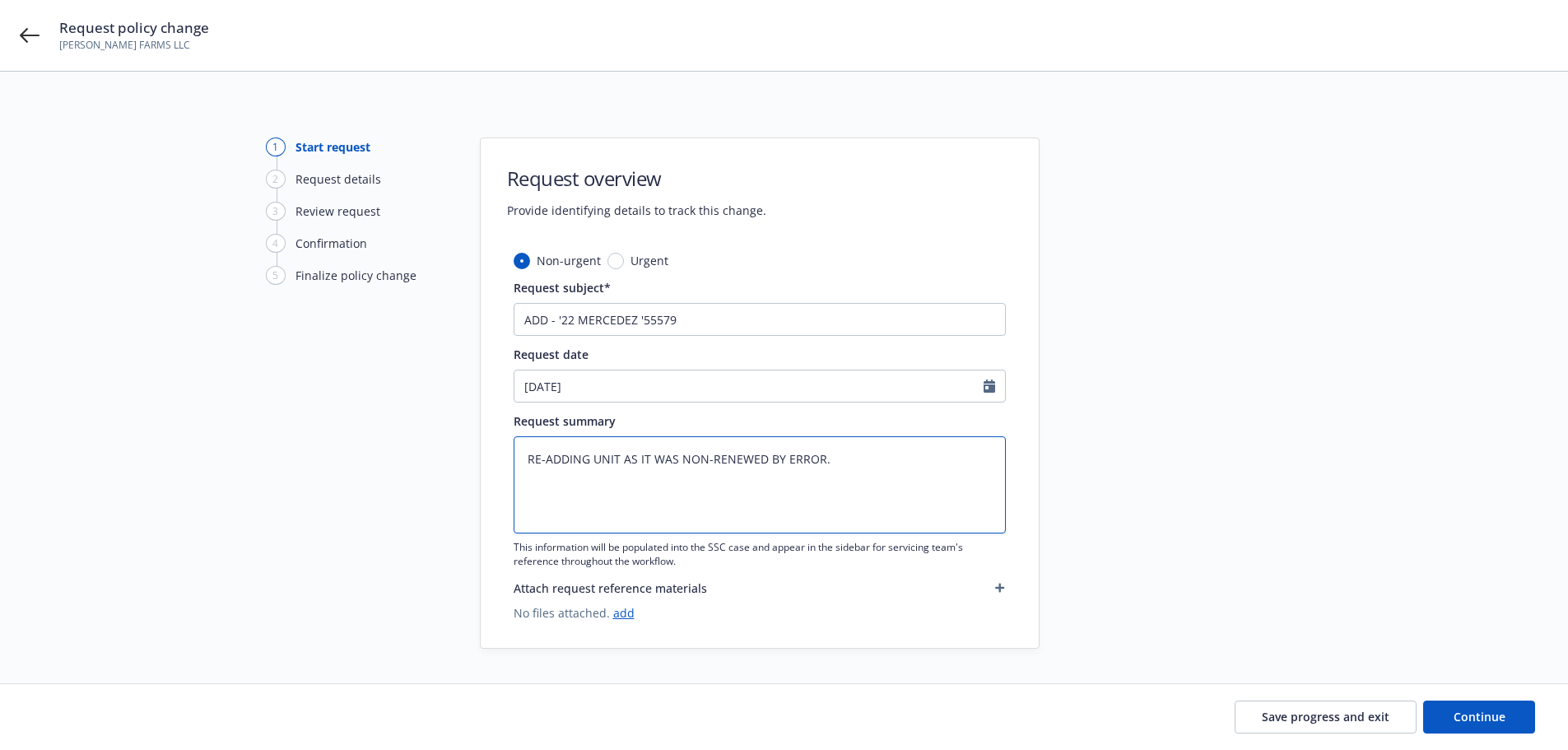
type textarea "RE-ADDING UNIT AS IT WAS NON-RENEWED BY ERROR. V"
type textarea "x"
type textarea "RE-ADDING UNIT AS IT WAS NON-RENEWED BY ERROR. VE"
type textarea "x"
type textarea "RE-ADDING UNIT AS IT WAS NON-RENEWED BY ERROR. VEH"
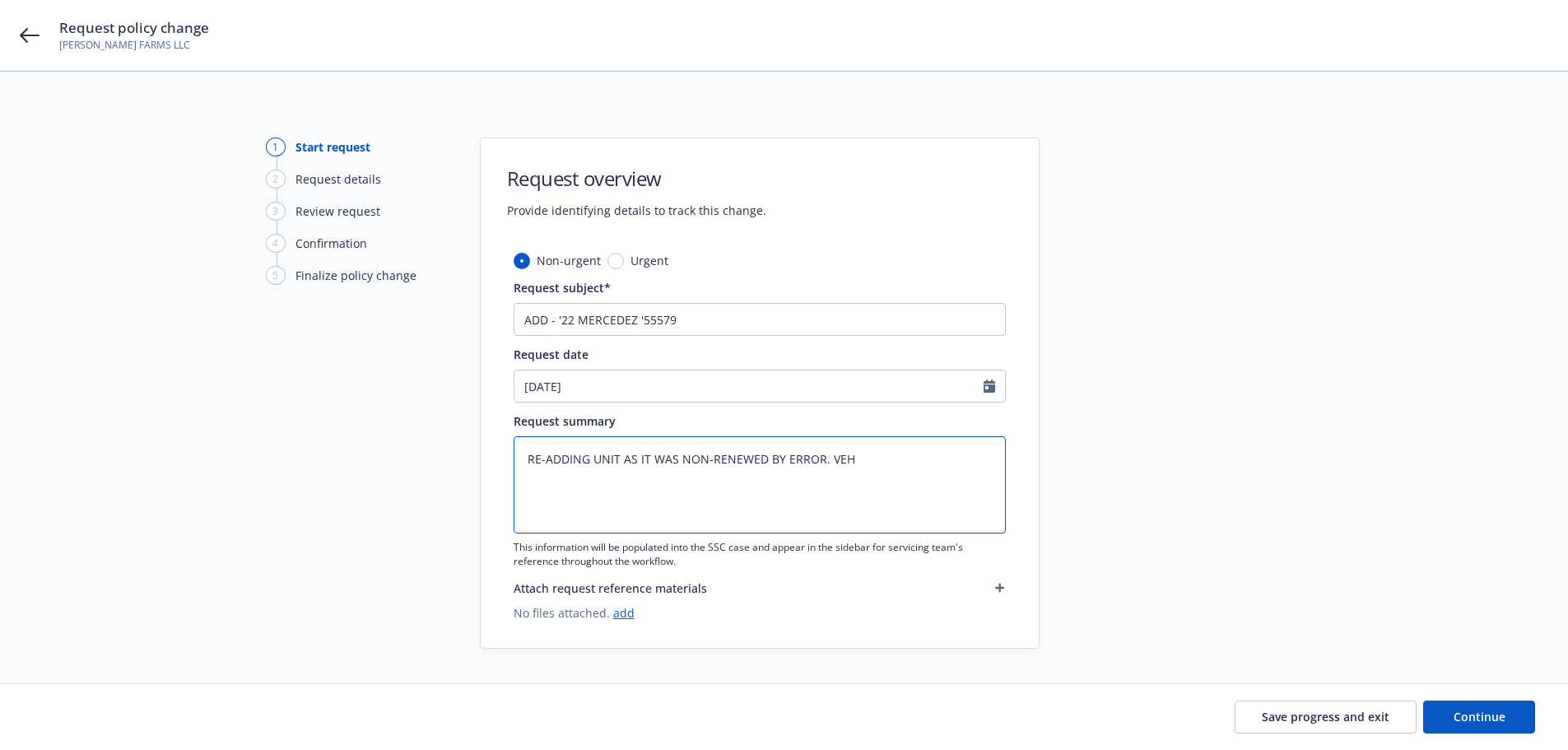
type textarea "x"
click at [626, 613] on link "add" at bounding box center [624, 613] width 22 height 16
